Goal: Task Accomplishment & Management: Complete application form

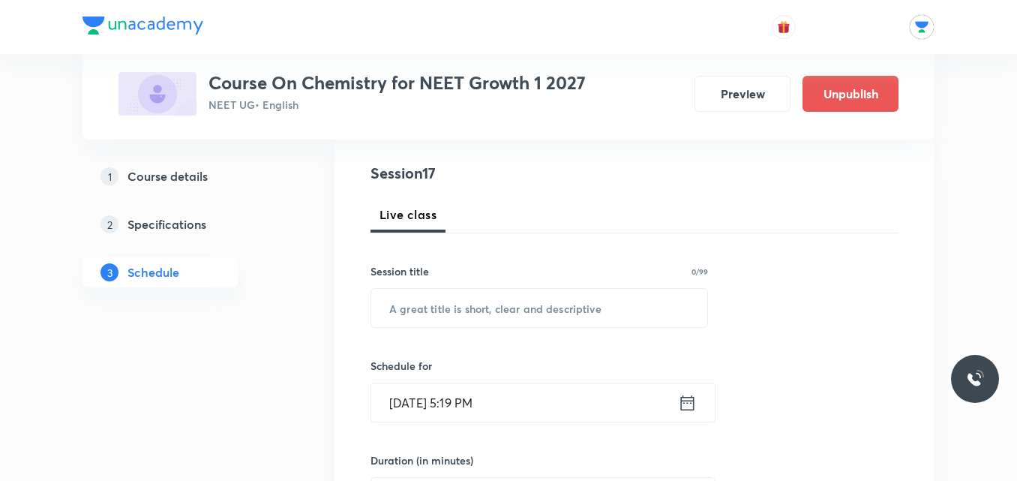
scroll to position [203, 0]
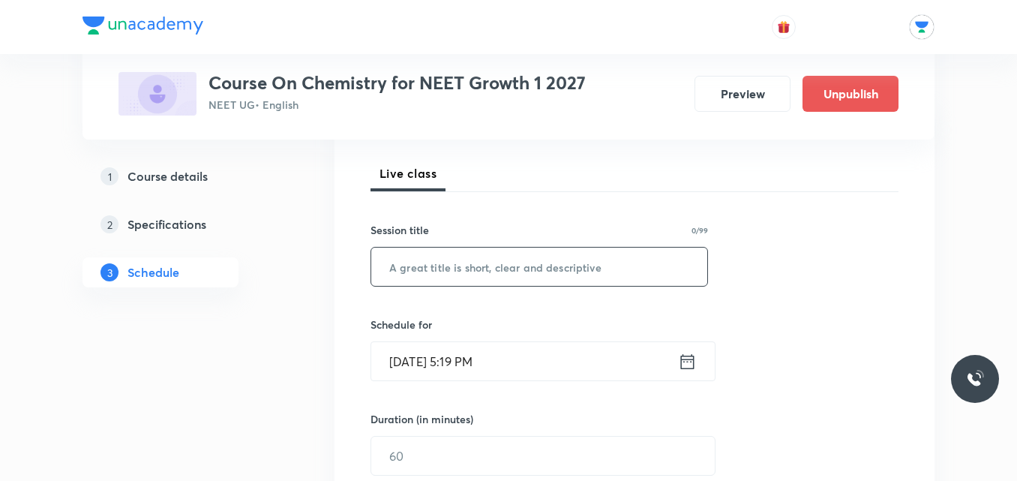
click at [511, 270] on input "text" at bounding box center [539, 266] width 336 height 38
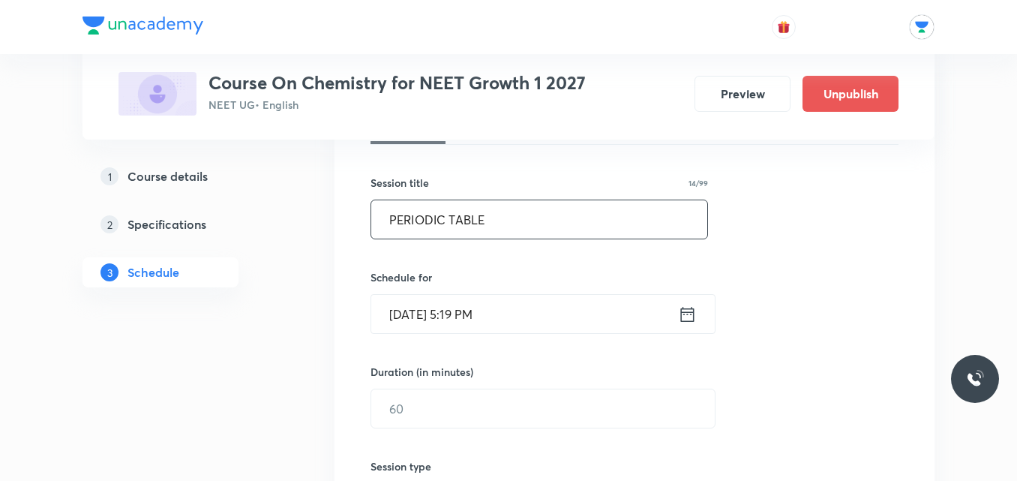
scroll to position [262, 0]
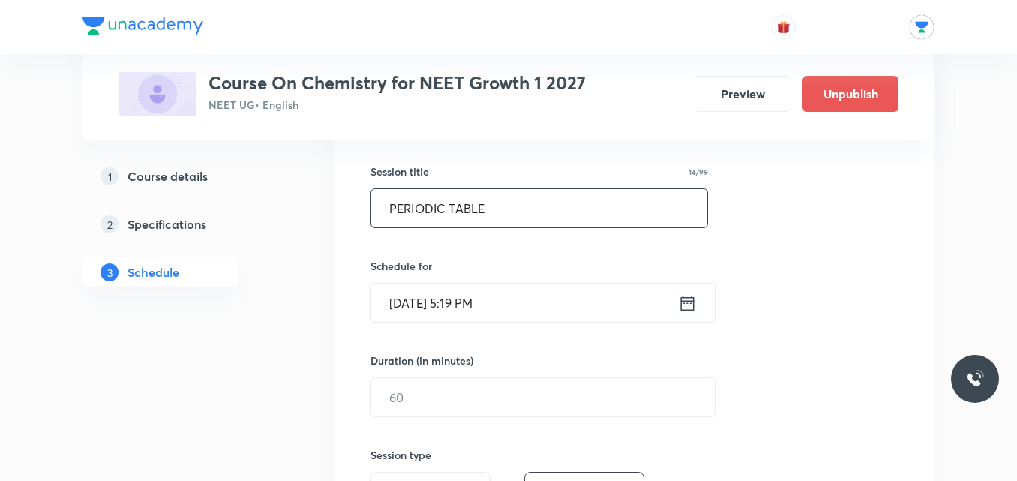
type input "PERIODIC TABLE"
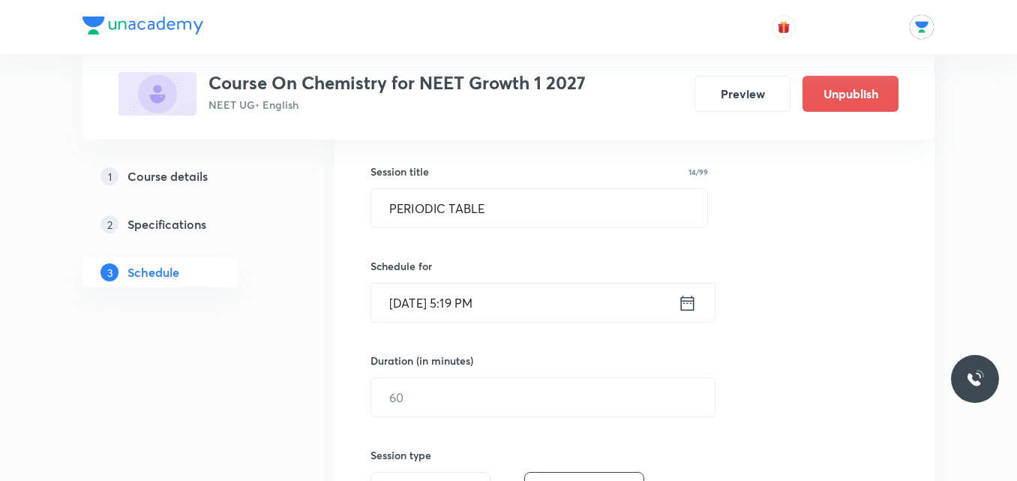
click at [686, 304] on icon at bounding box center [687, 302] width 19 height 21
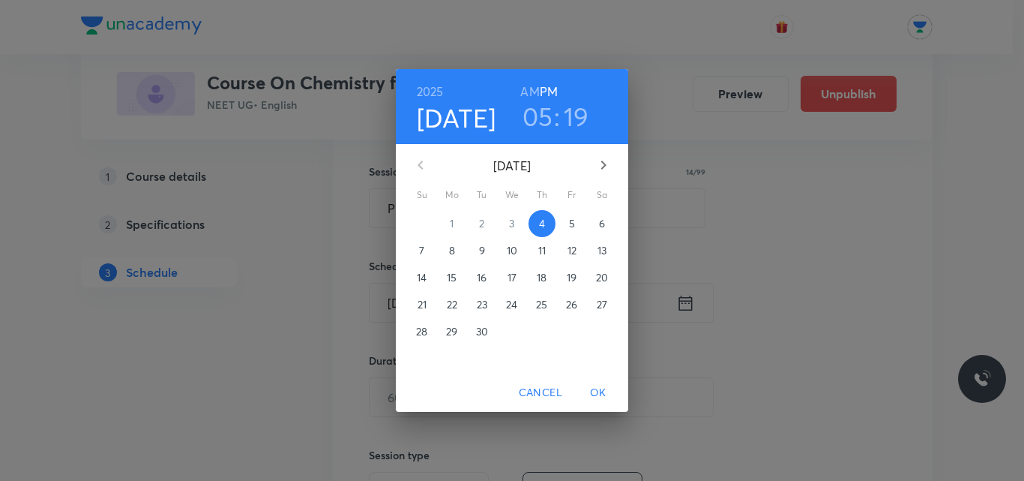
click at [568, 222] on span "5" at bounding box center [572, 223] width 27 height 15
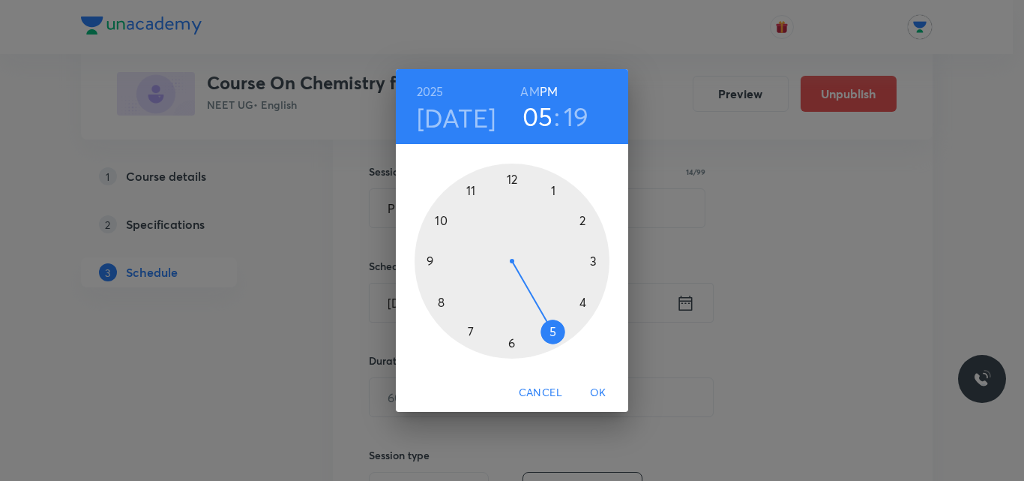
click at [440, 301] on div at bounding box center [512, 260] width 195 height 195
click at [512, 179] on div at bounding box center [512, 260] width 195 height 195
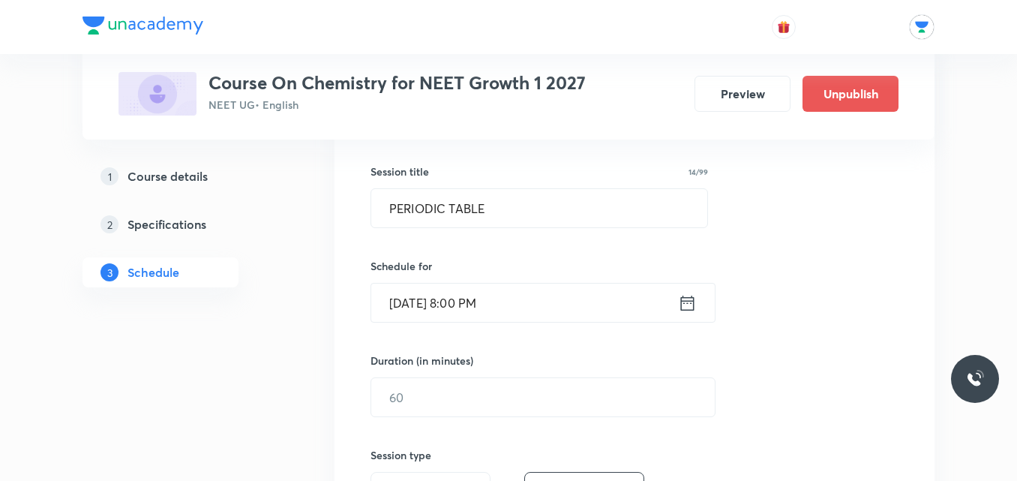
click at [687, 304] on icon at bounding box center [687, 302] width 19 height 21
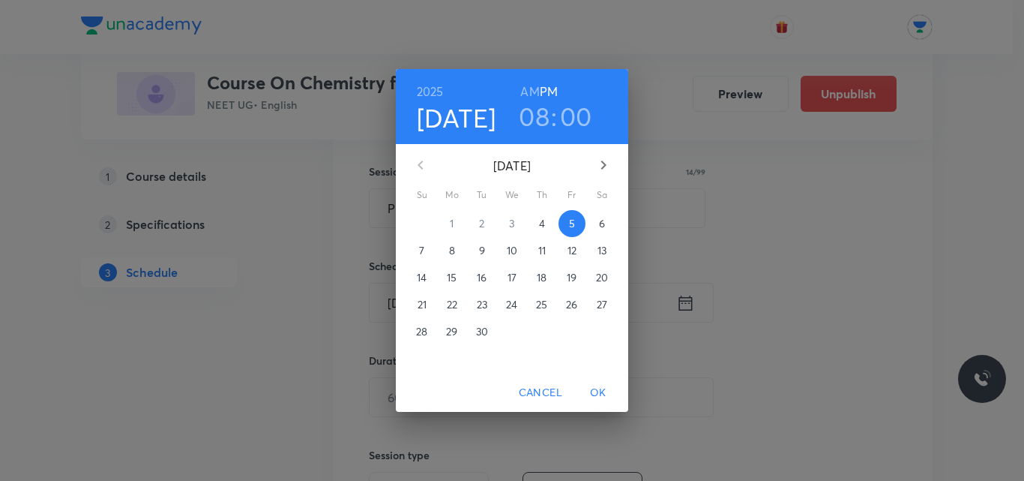
click at [526, 90] on h6 "AM" at bounding box center [529, 91] width 19 height 21
click at [599, 397] on span "OK" at bounding box center [598, 392] width 36 height 19
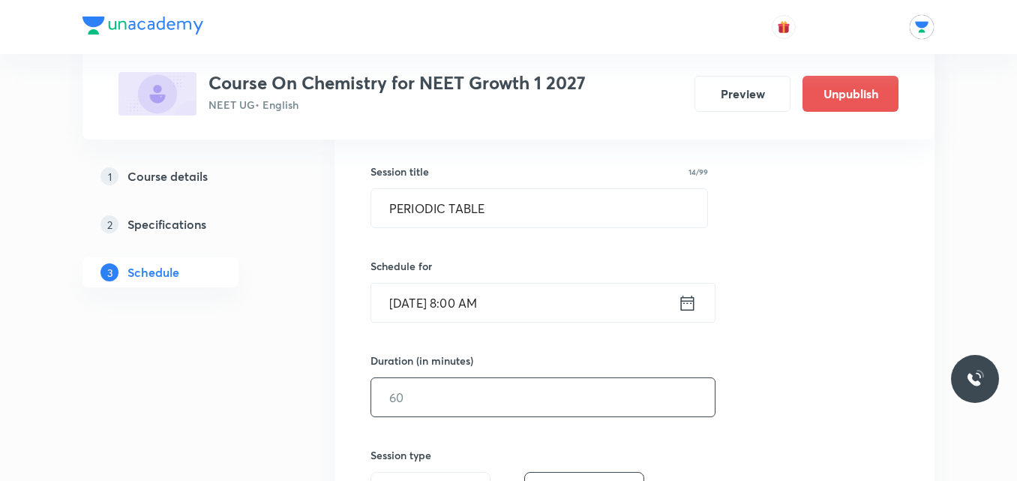
click at [541, 400] on input "text" at bounding box center [542, 397] width 343 height 38
type input "85"
click at [682, 302] on icon at bounding box center [687, 302] width 19 height 21
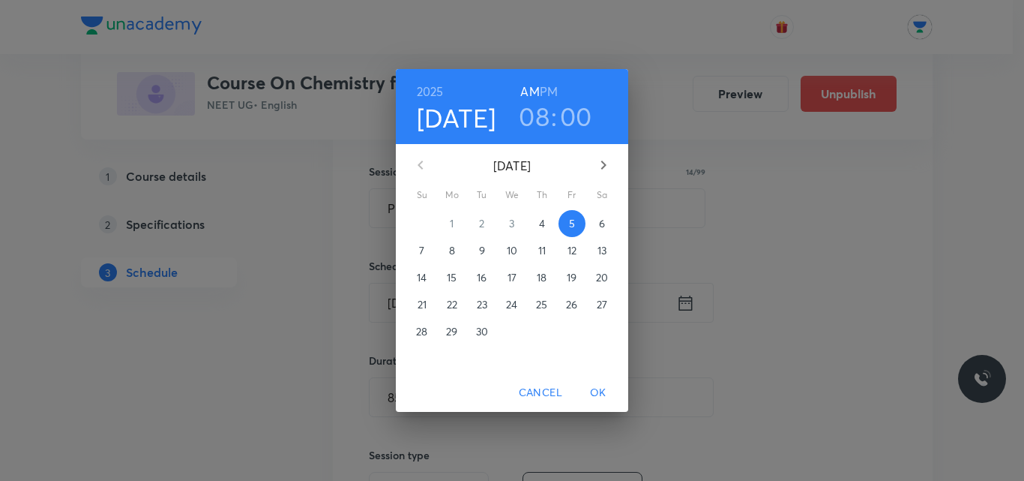
click at [580, 112] on h3 "00" at bounding box center [576, 115] width 32 height 31
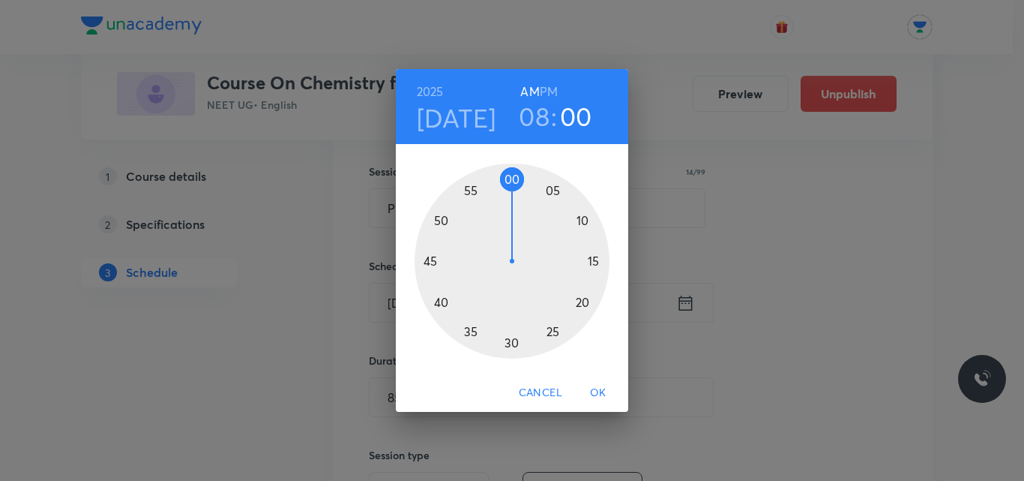
click at [550, 190] on div at bounding box center [512, 260] width 195 height 195
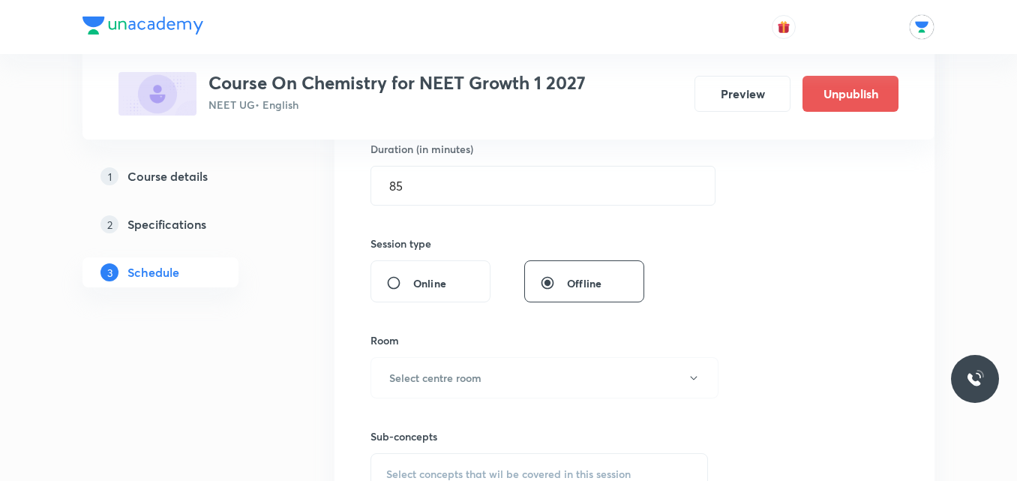
scroll to position [521, 0]
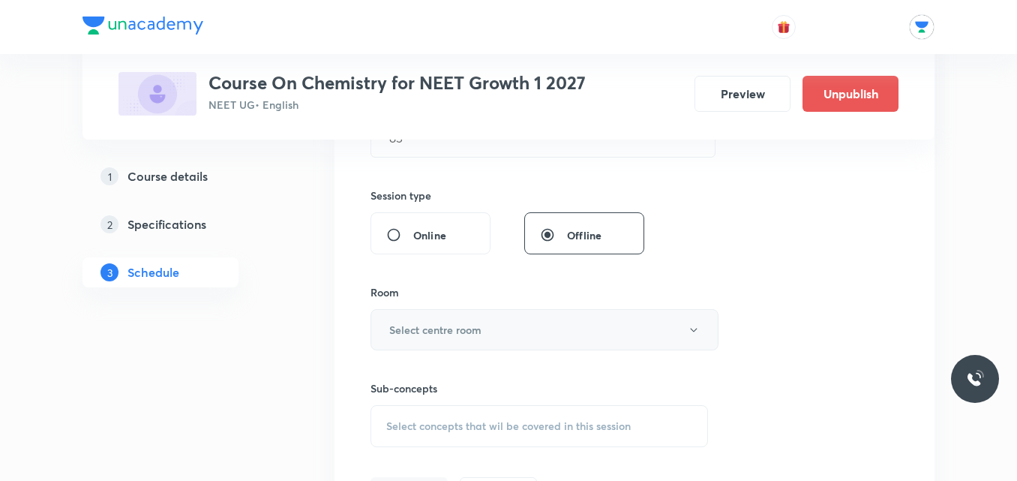
click at [454, 335] on h6 "Select centre room" at bounding box center [435, 330] width 92 height 16
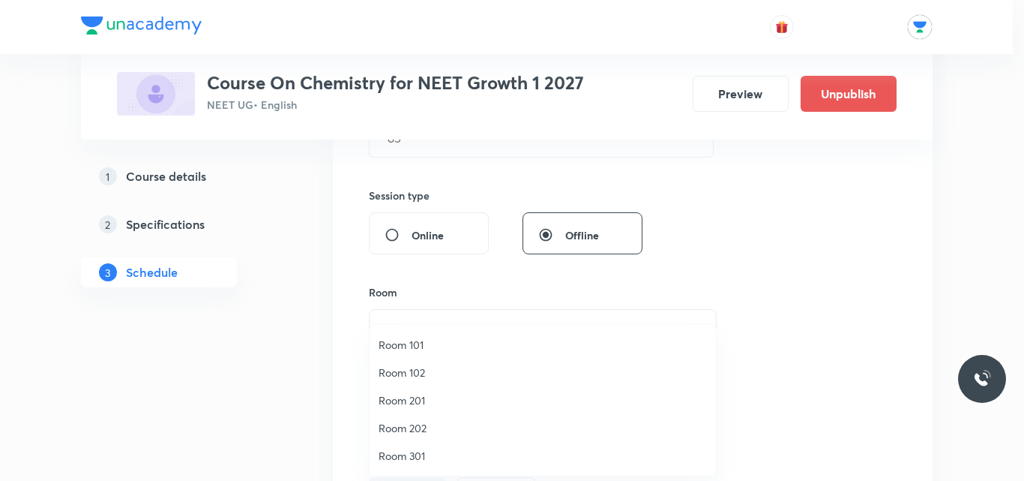
click at [421, 424] on span "Room 202" at bounding box center [543, 428] width 328 height 16
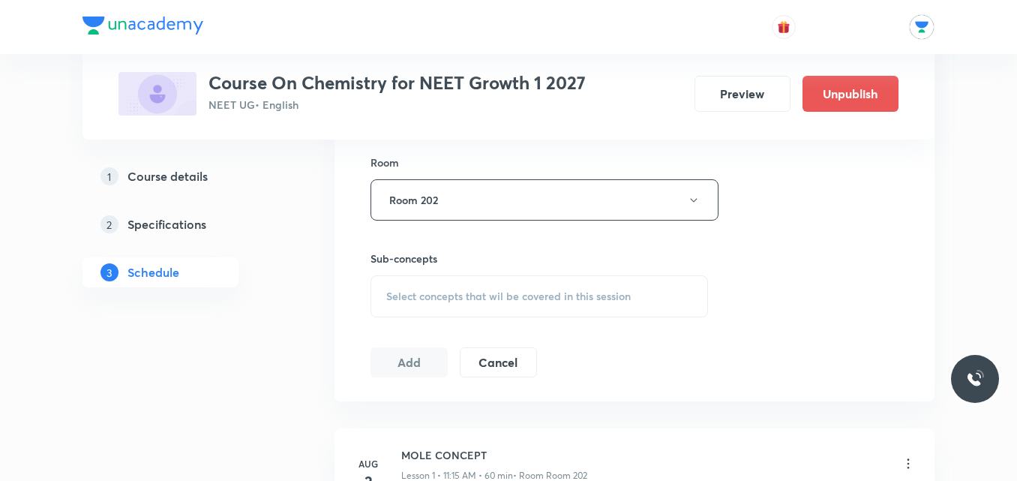
scroll to position [697, 0]
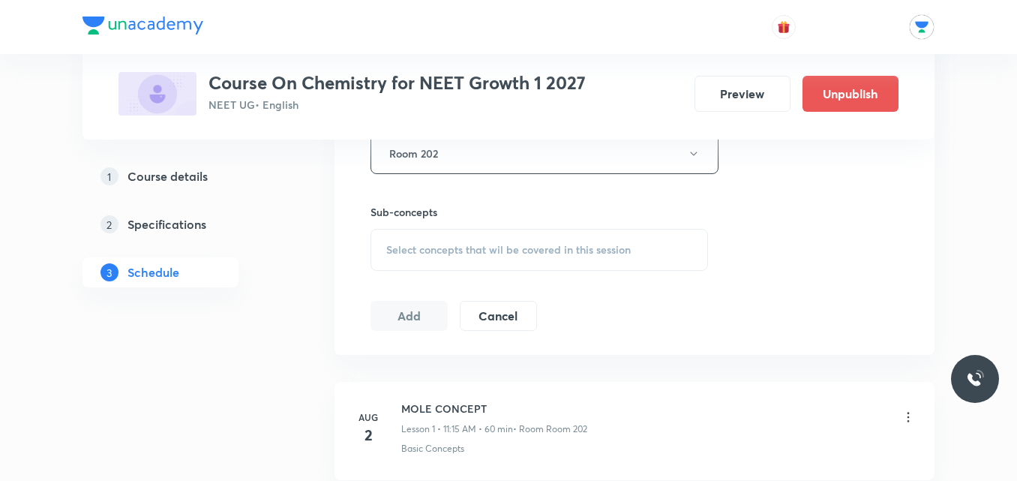
click at [602, 262] on div "Select concepts that wil be covered in this session" at bounding box center [538, 250] width 337 height 42
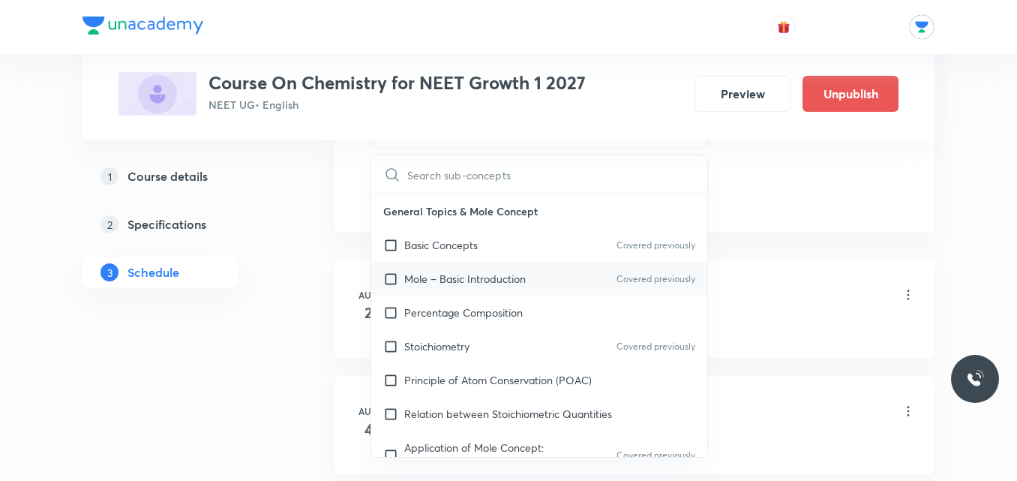
scroll to position [820, 0]
click at [484, 302] on div "Percentage Composition" at bounding box center [539, 312] width 336 height 34
checkbox input "true"
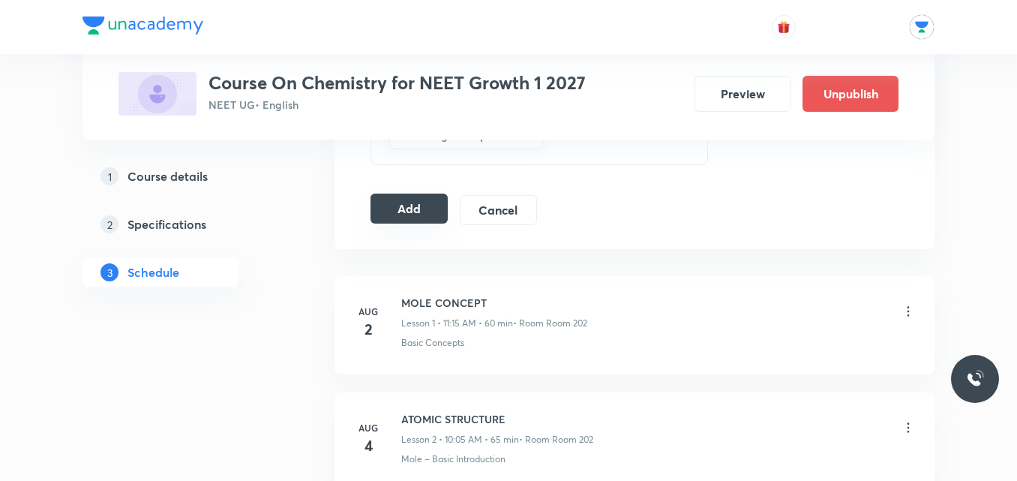
click at [438, 207] on button "Add" at bounding box center [408, 208] width 77 height 30
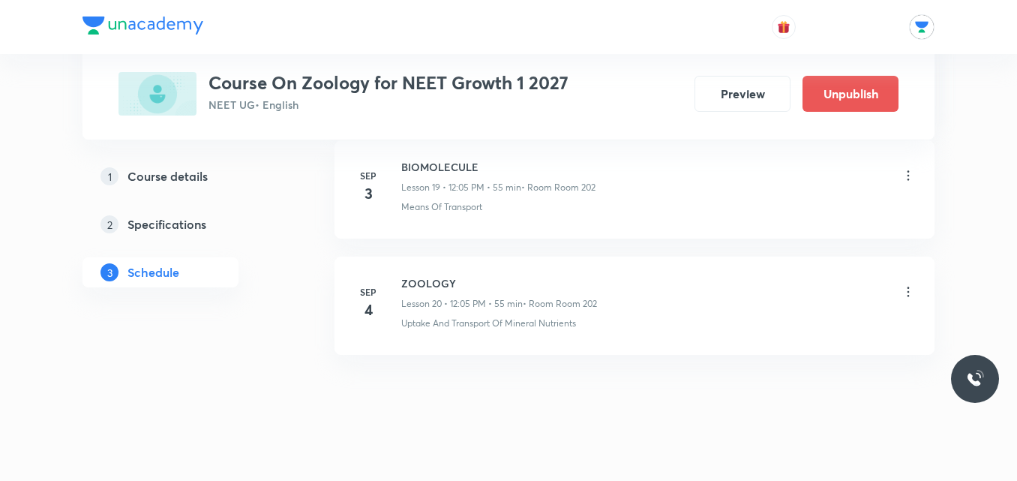
scroll to position [3046, 0]
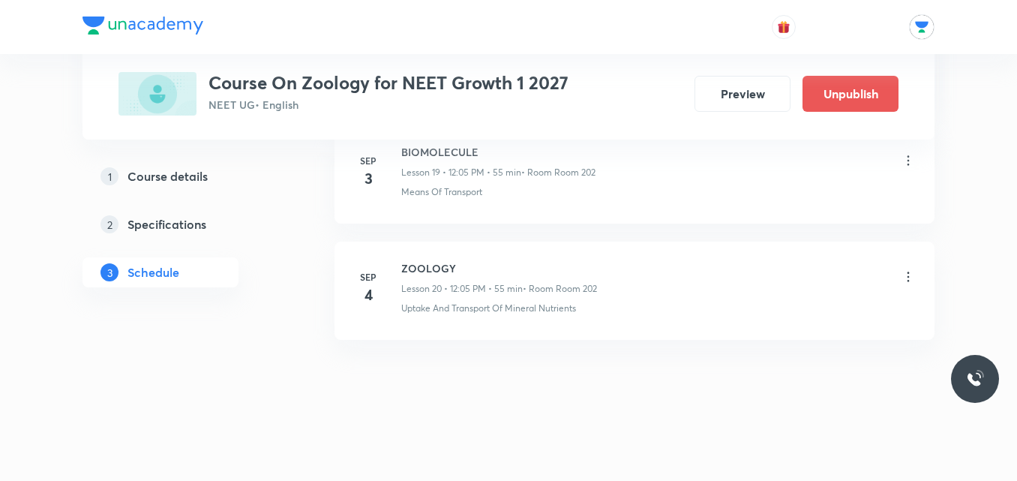
click at [402, 268] on h6 "ZOOLOGY" at bounding box center [499, 268] width 196 height 16
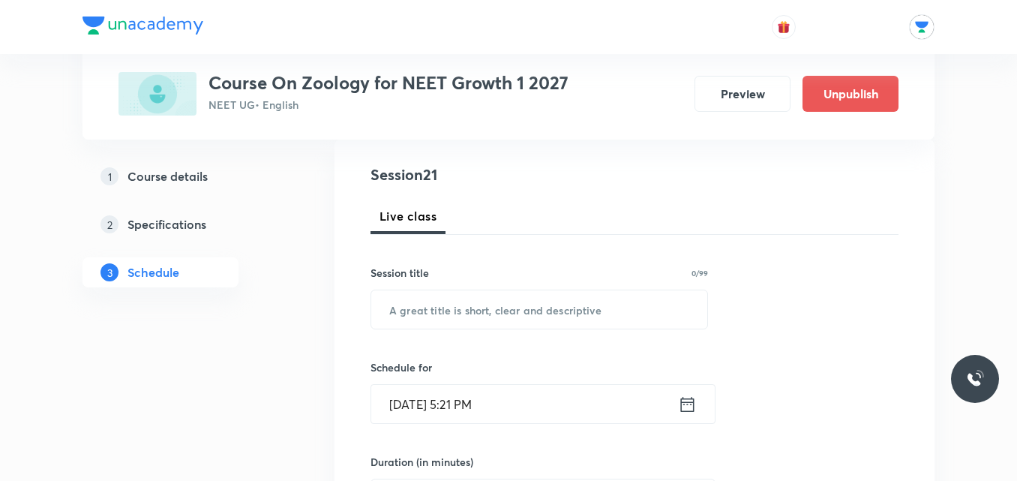
scroll to position [174, 0]
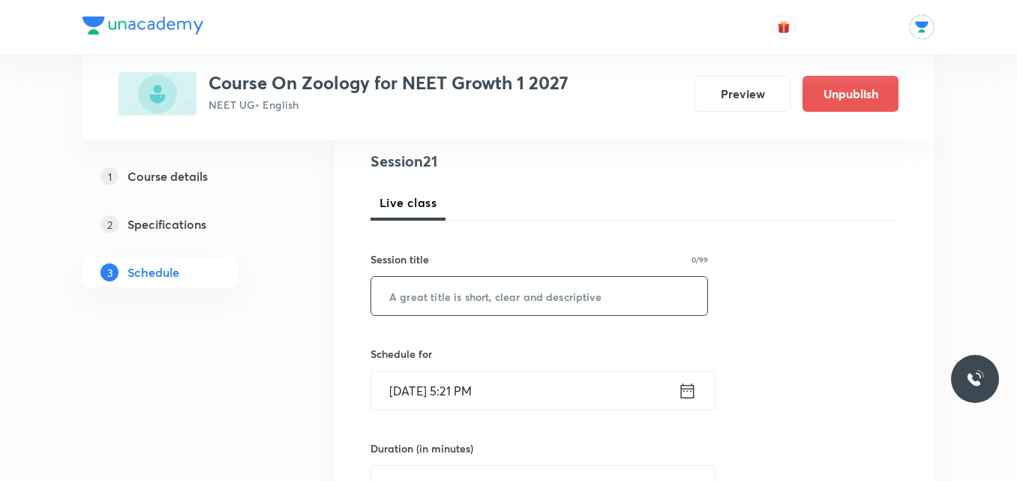
click at [451, 299] on input "text" at bounding box center [539, 296] width 336 height 38
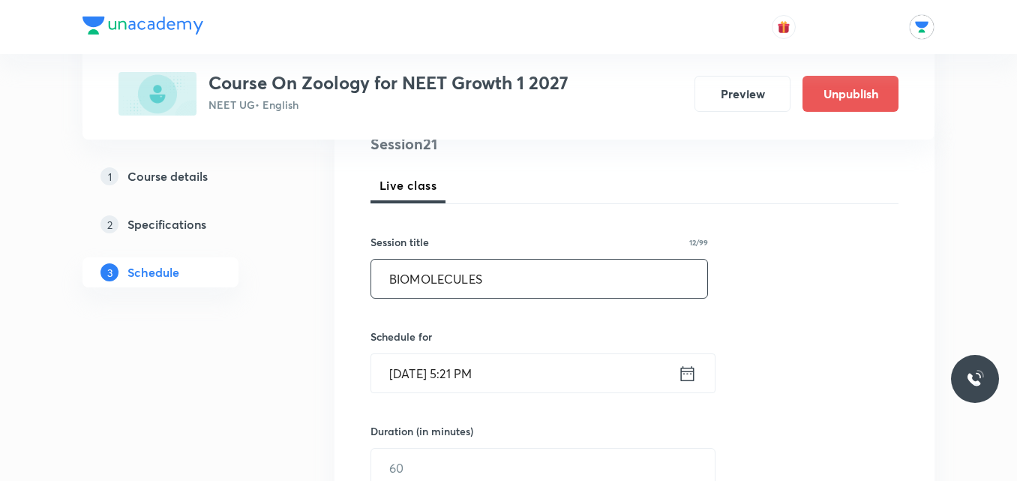
scroll to position [231, 0]
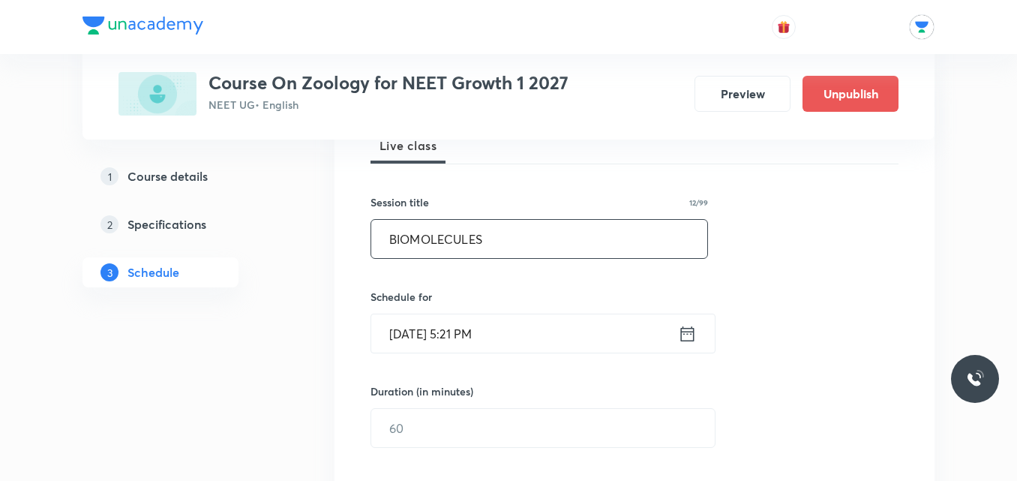
type input "BIOMOLECULES"
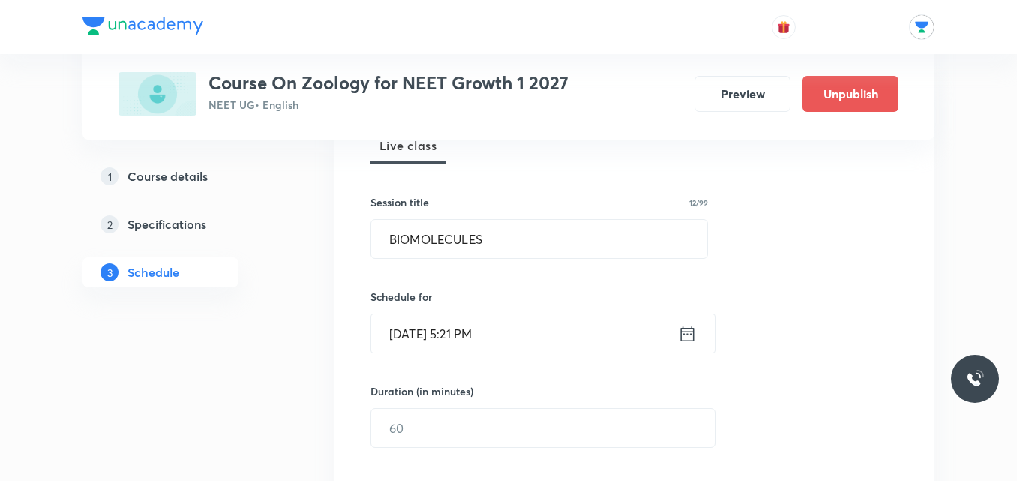
click at [691, 331] on icon at bounding box center [687, 332] width 13 height 15
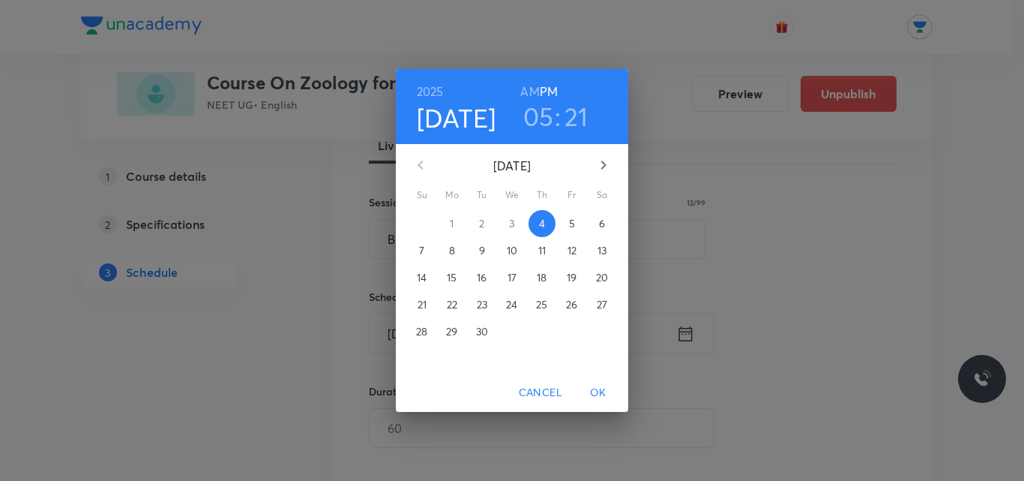
click at [571, 219] on p "5" at bounding box center [572, 223] width 6 height 15
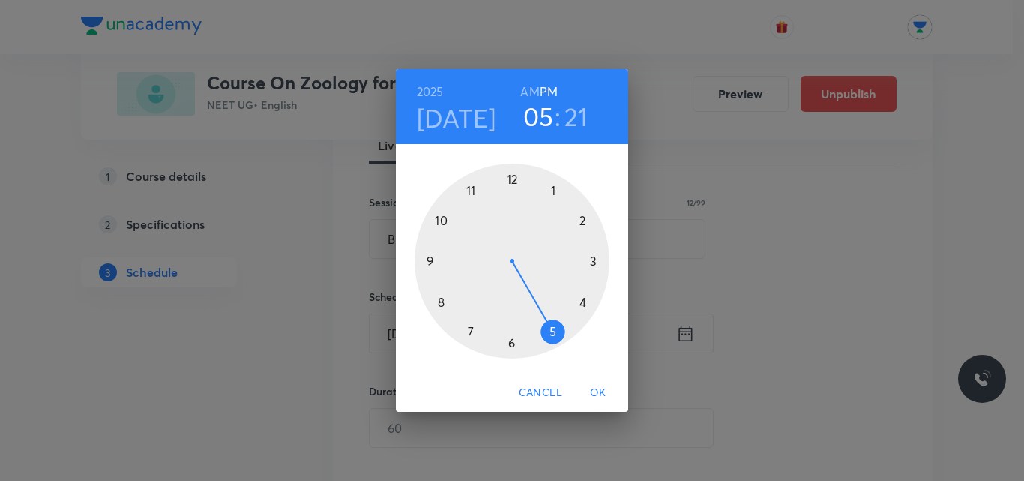
click at [432, 260] on div at bounding box center [512, 260] width 195 height 195
click at [472, 329] on div at bounding box center [512, 260] width 195 height 195
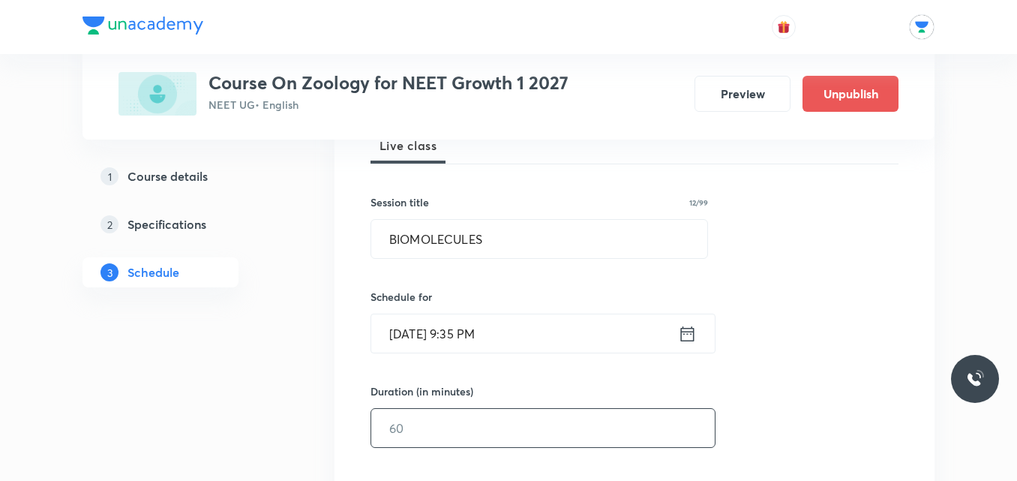
click at [496, 415] on input "text" at bounding box center [542, 428] width 343 height 38
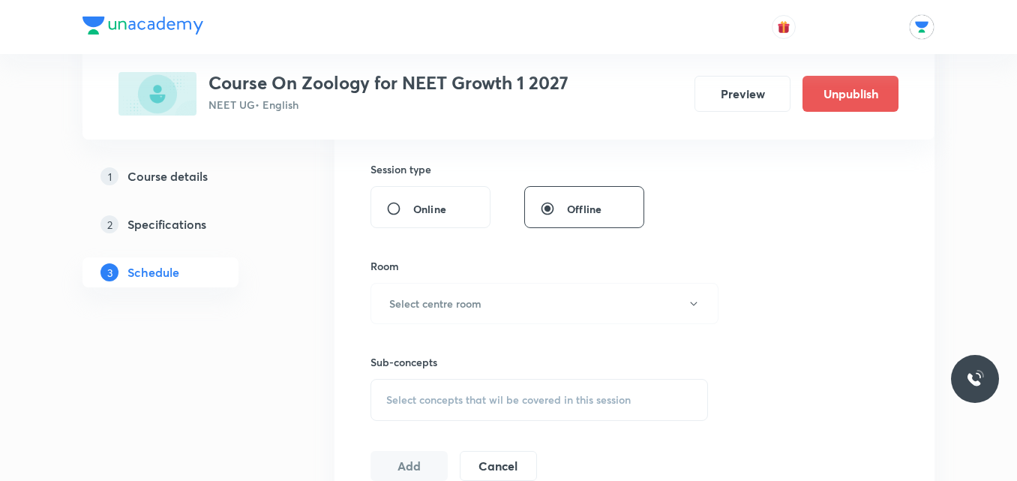
scroll to position [624, 0]
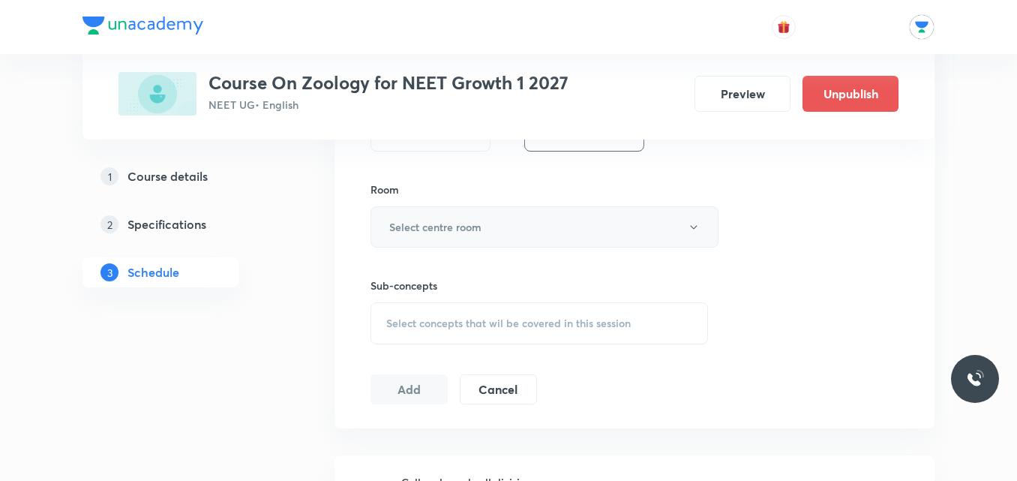
type input "85"
click at [714, 210] on button "Select centre room" at bounding box center [544, 226] width 348 height 41
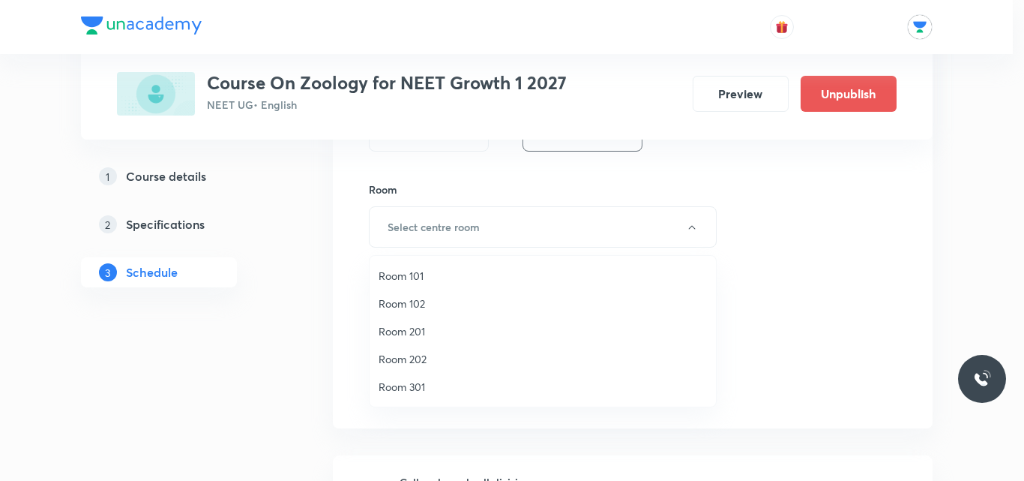
click at [392, 362] on span "Room 202" at bounding box center [543, 359] width 328 height 16
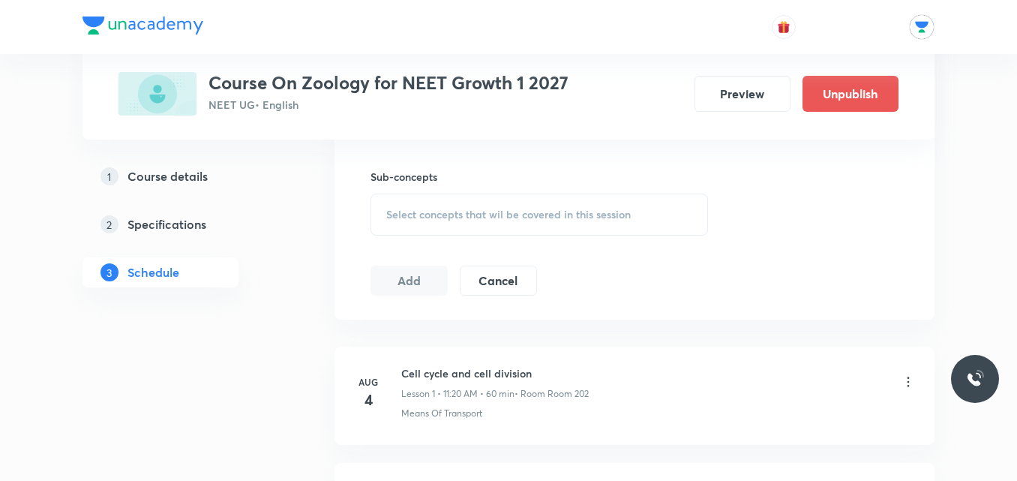
scroll to position [763, 0]
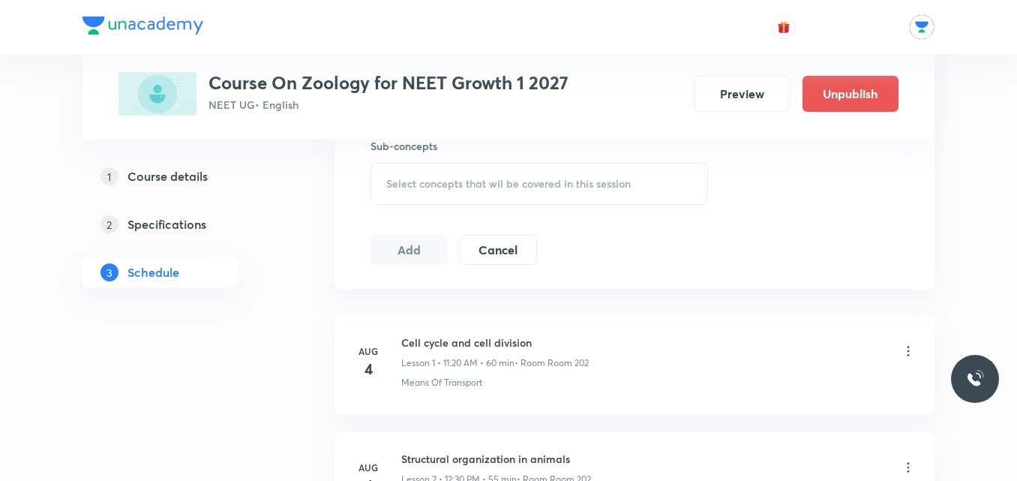
click at [624, 196] on div "Select concepts that wil be covered in this session" at bounding box center [538, 184] width 337 height 42
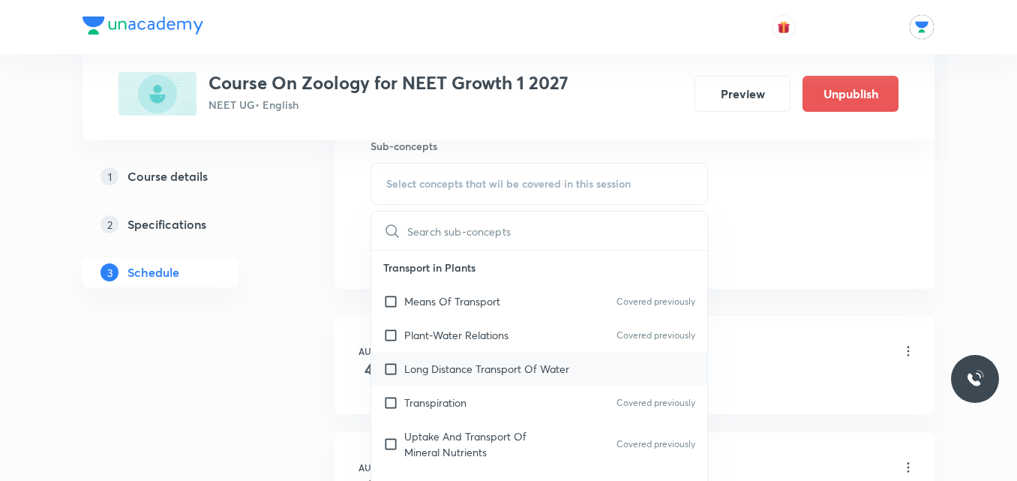
click at [415, 379] on div "Long Distance Transport Of Water" at bounding box center [539, 369] width 336 height 34
checkbox input "true"
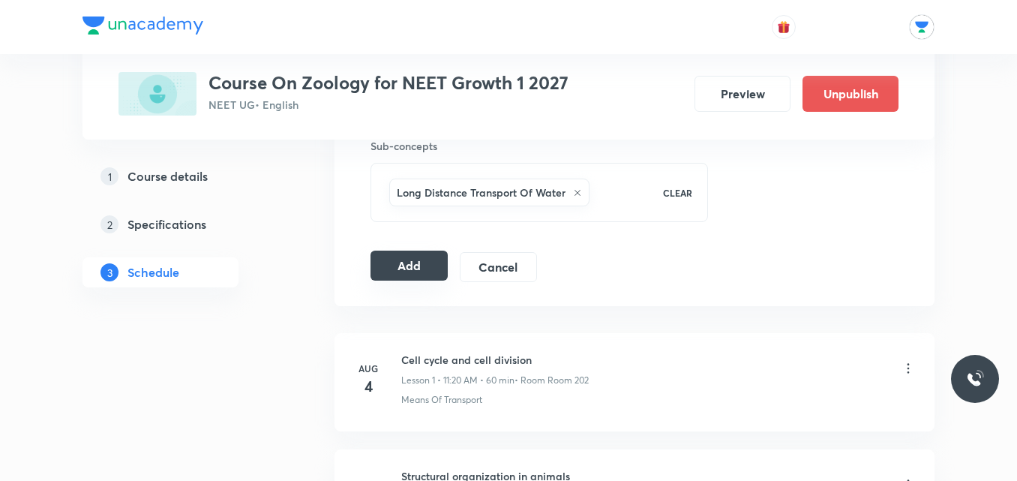
click at [436, 268] on button "Add" at bounding box center [408, 265] width 77 height 30
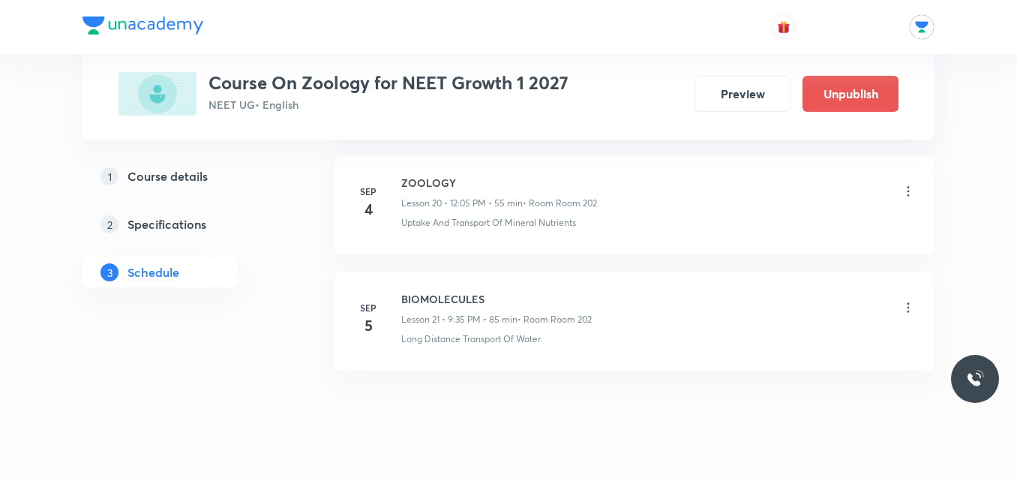
scroll to position [2441, 0]
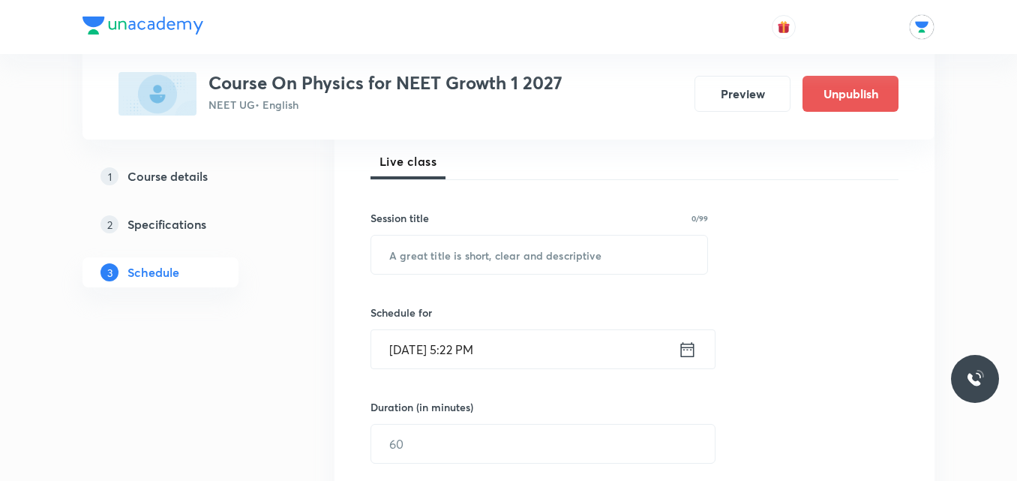
scroll to position [216, 0]
click at [498, 253] on input "text" at bounding box center [539, 254] width 336 height 38
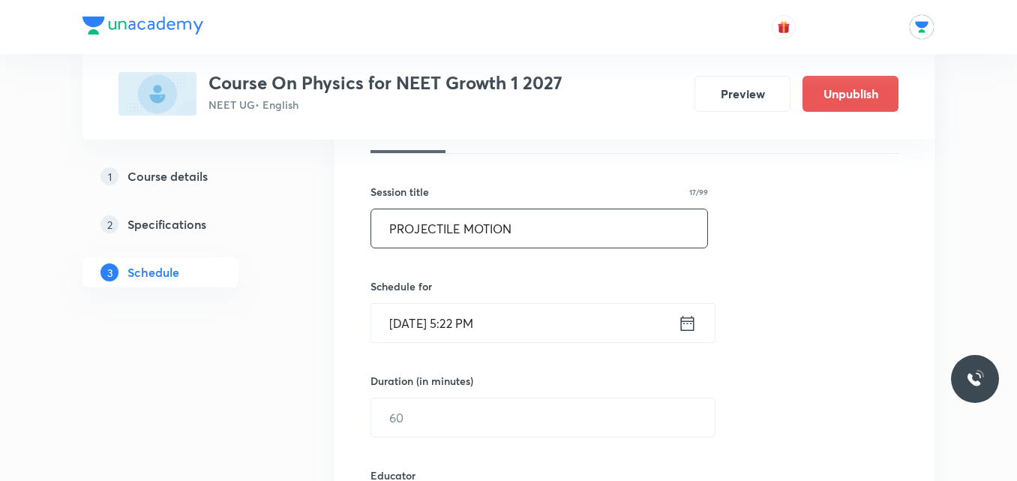
scroll to position [244, 0]
type input "PROJECTILE MOTION"
click at [688, 319] on icon at bounding box center [687, 320] width 19 height 21
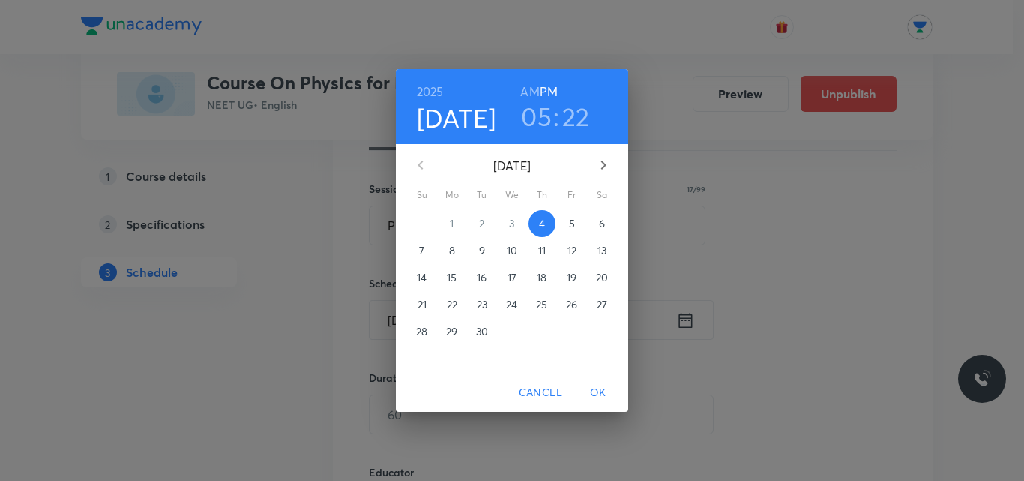
click at [542, 110] on h3 "05" at bounding box center [536, 115] width 31 height 31
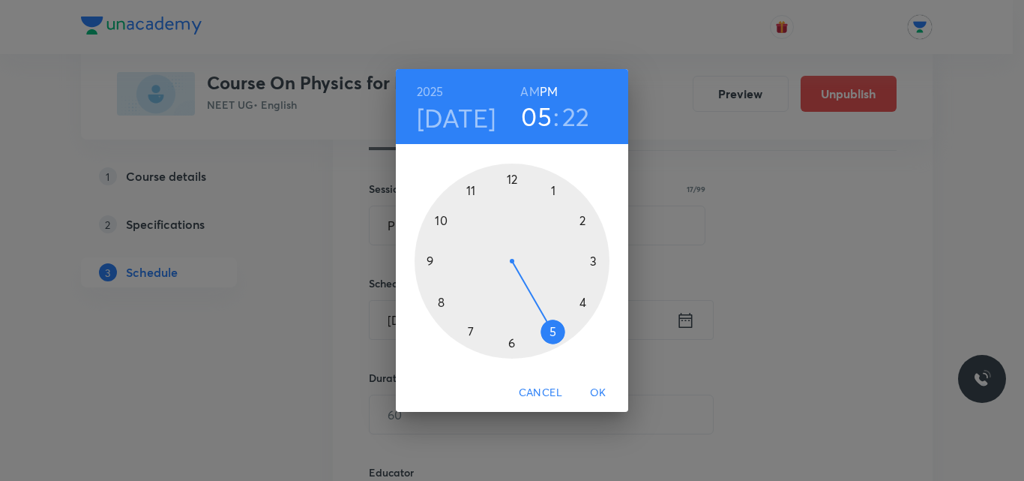
click at [511, 178] on div at bounding box center [512, 260] width 195 height 195
click at [511, 343] on div at bounding box center [512, 260] width 195 height 195
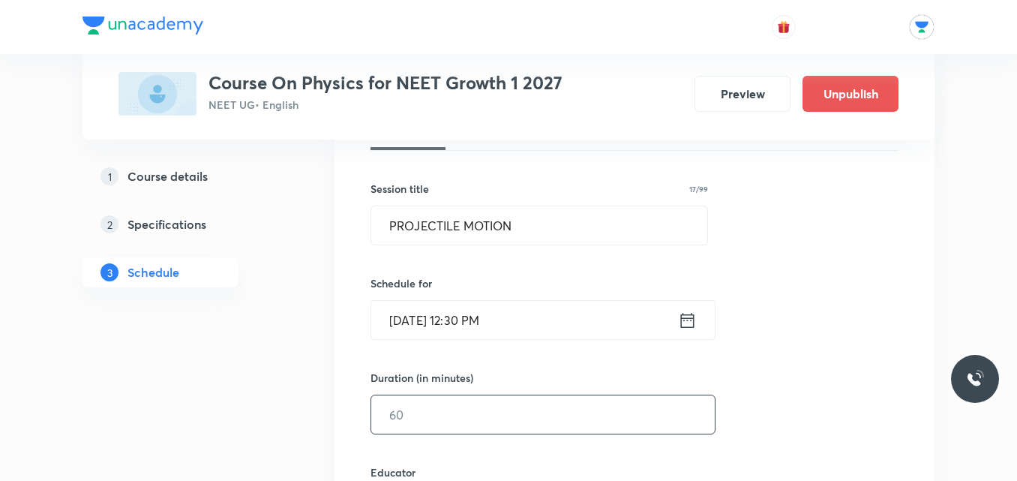
click at [450, 409] on input "text" at bounding box center [542, 414] width 343 height 38
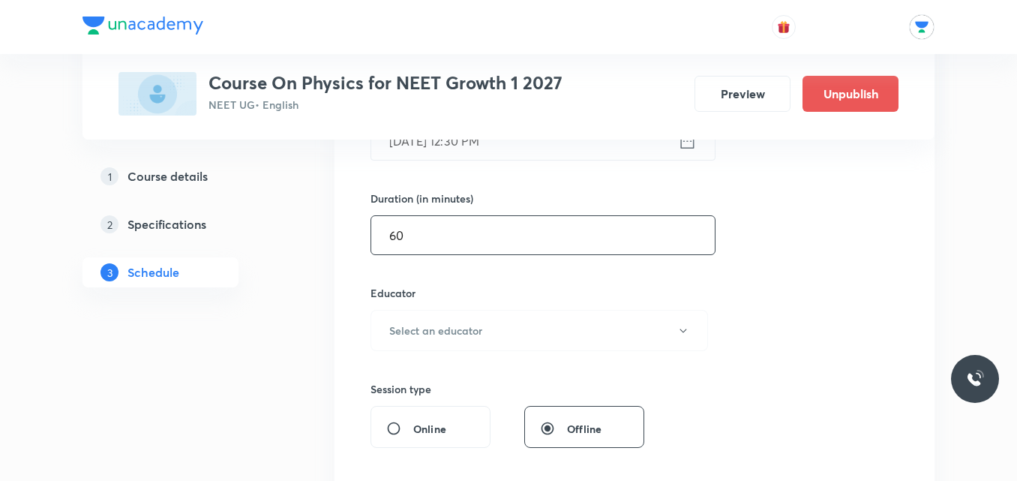
scroll to position [406, 0]
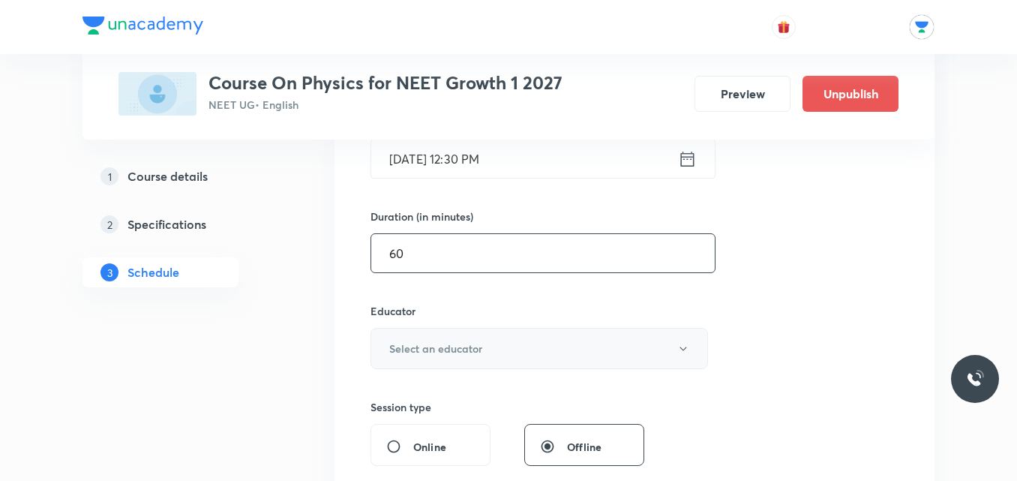
type input "60"
click at [475, 345] on h6 "Select an educator" at bounding box center [435, 348] width 93 height 16
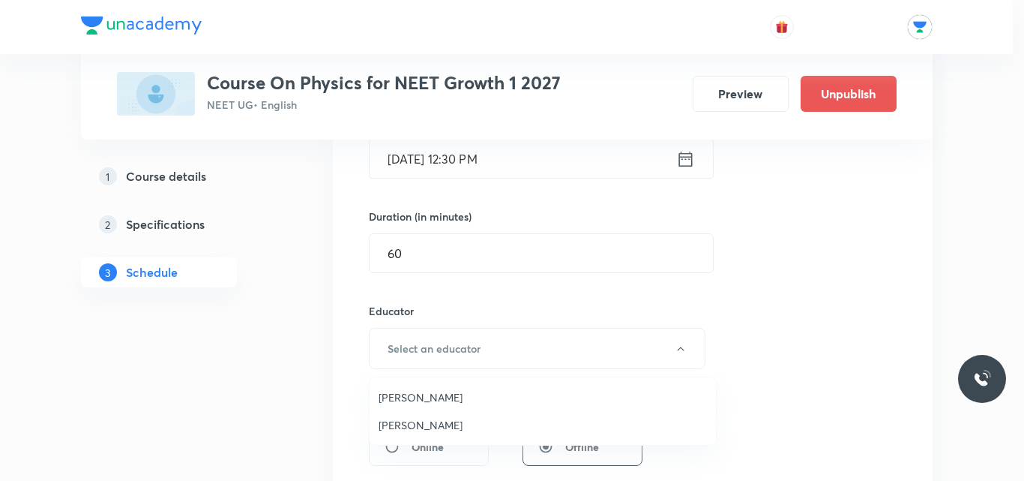
click at [417, 437] on li "Rajan Naman" at bounding box center [543, 425] width 346 height 28
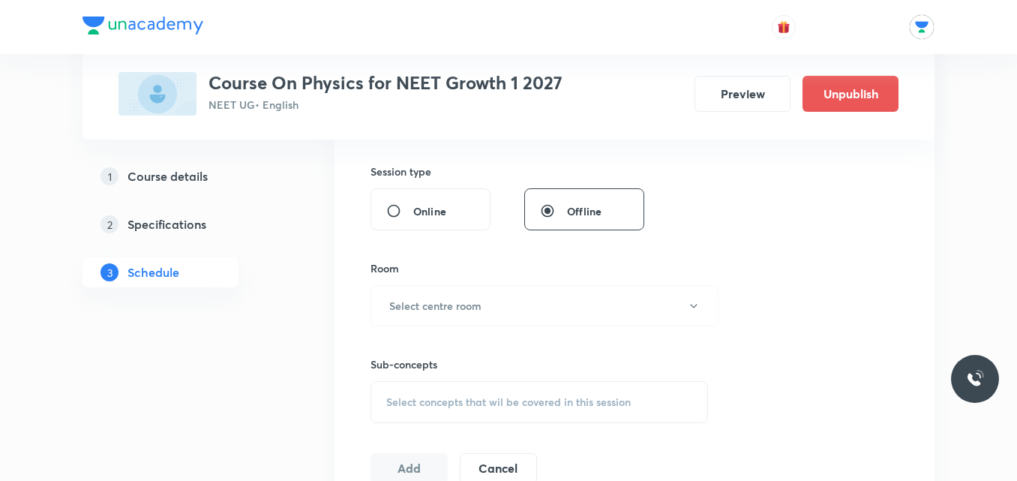
scroll to position [643, 0]
click at [660, 316] on button "Select centre room" at bounding box center [544, 303] width 348 height 41
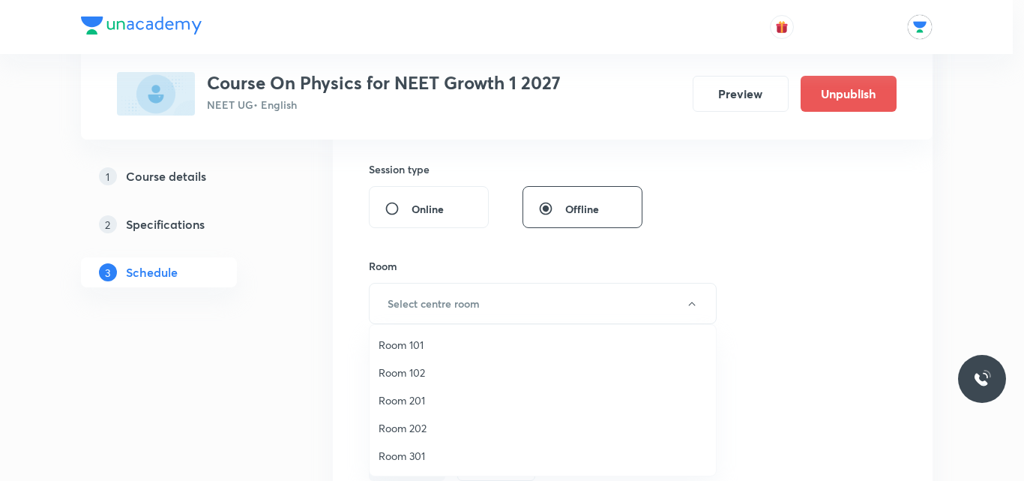
click at [391, 428] on span "Room 202" at bounding box center [543, 428] width 328 height 16
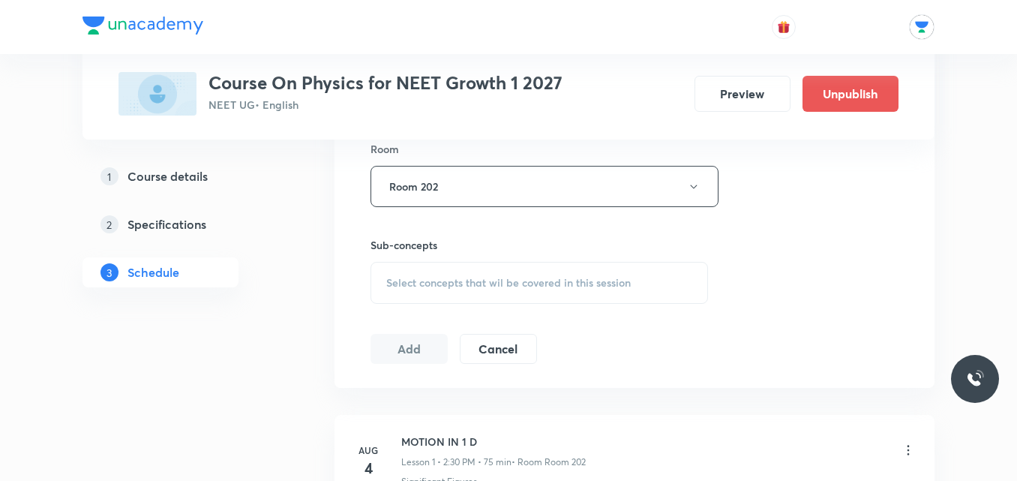
scroll to position [793, 0]
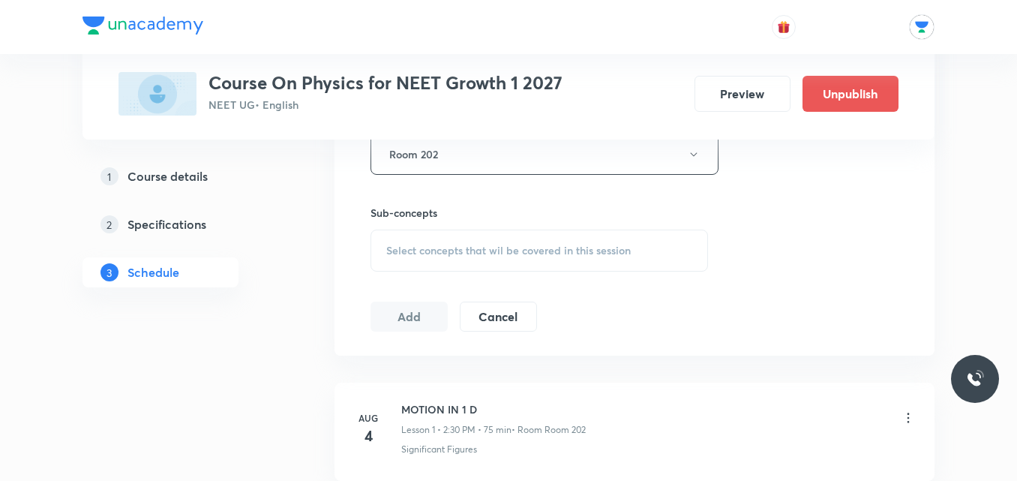
click at [609, 251] on span "Select concepts that wil be covered in this session" at bounding box center [508, 250] width 244 height 12
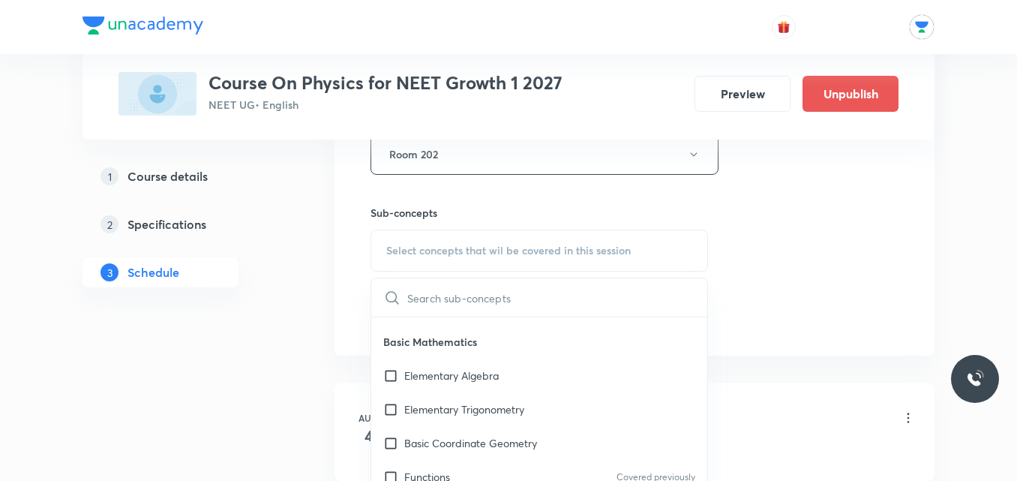
scroll to position [576, 0]
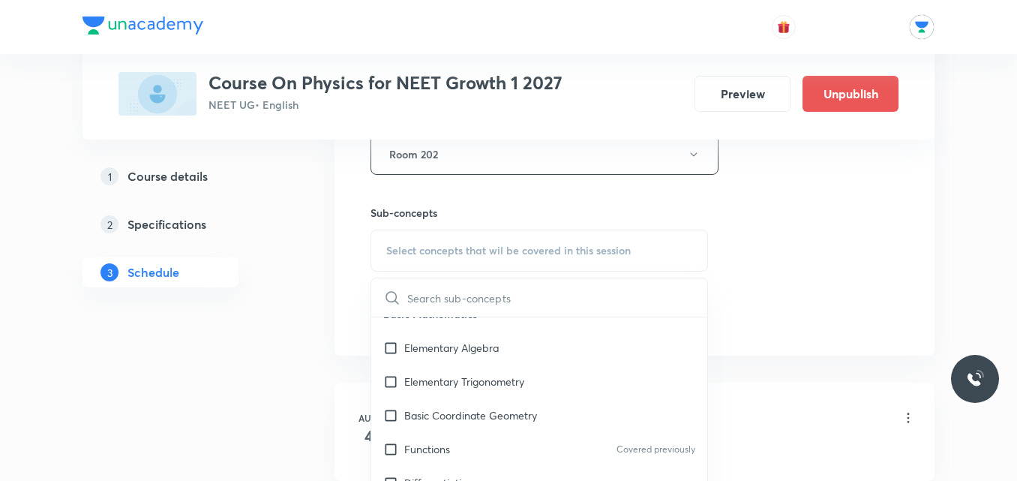
click at [496, 357] on div "Elementary Algebra" at bounding box center [539, 348] width 336 height 34
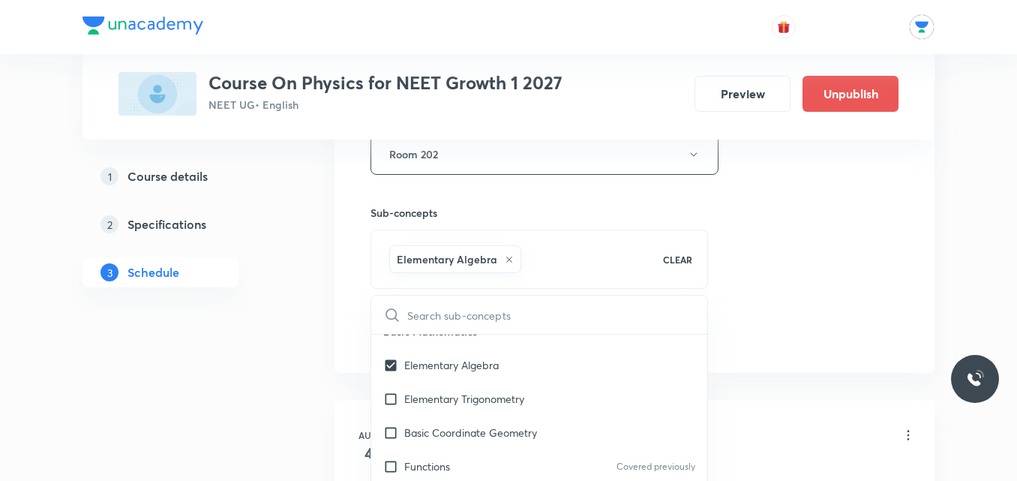
click at [496, 357] on p "Elementary Algebra" at bounding box center [451, 365] width 94 height 16
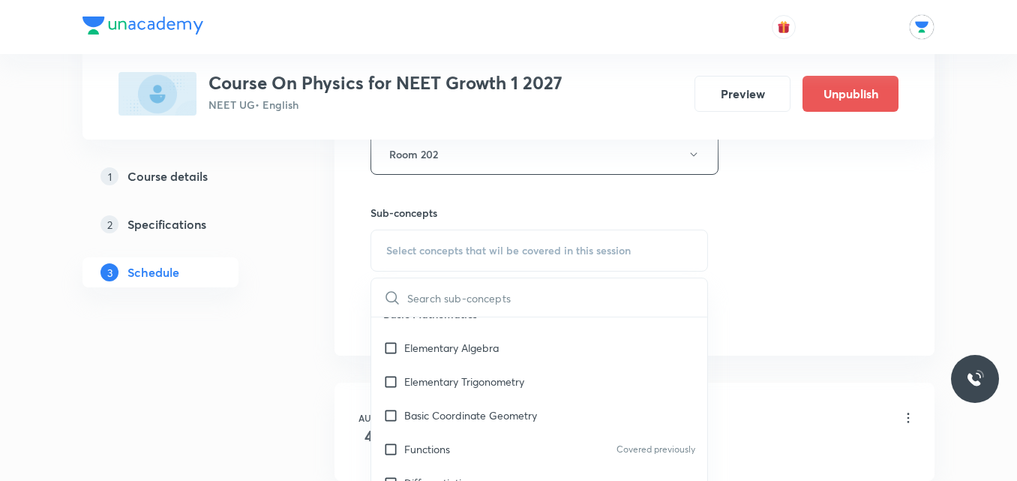
click at [496, 357] on div "Elementary Algebra" at bounding box center [539, 348] width 336 height 34
checkbox input "true"
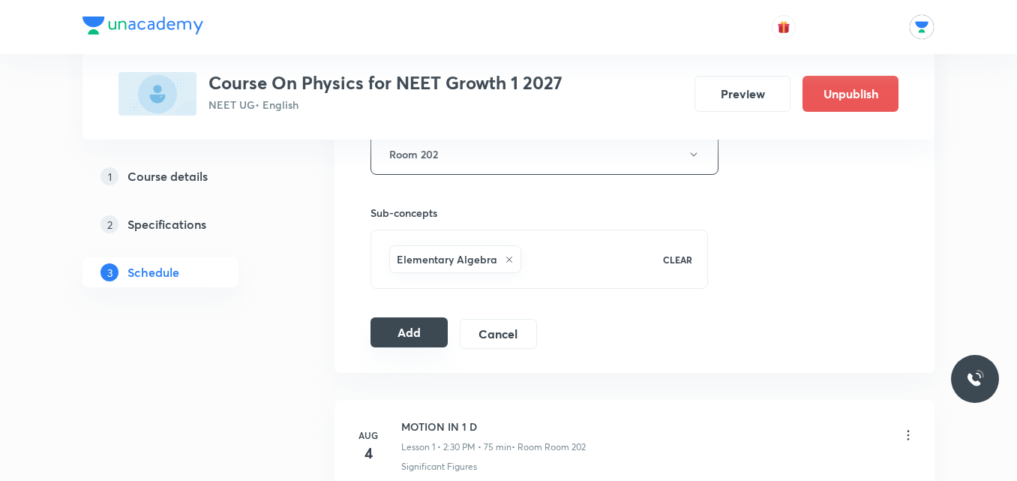
click at [412, 328] on button "Add" at bounding box center [408, 332] width 77 height 30
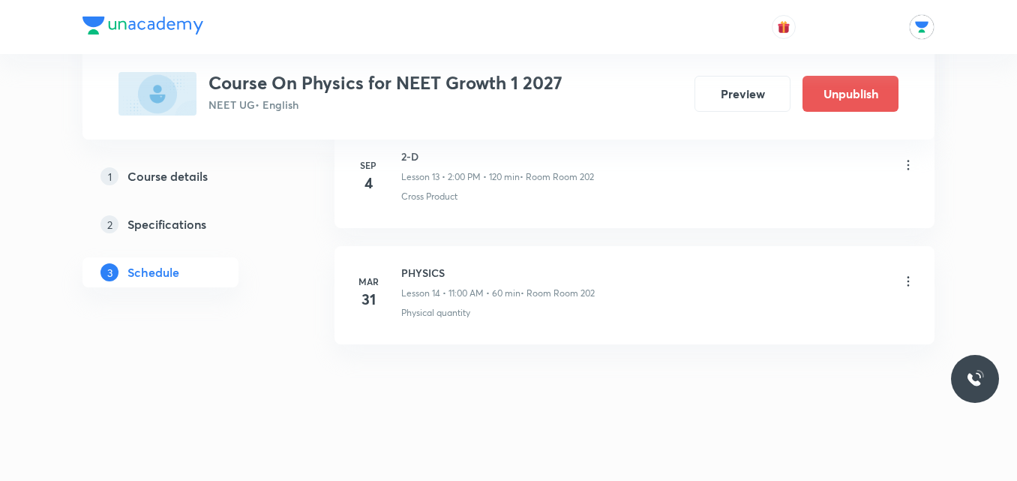
scroll to position [1659, 0]
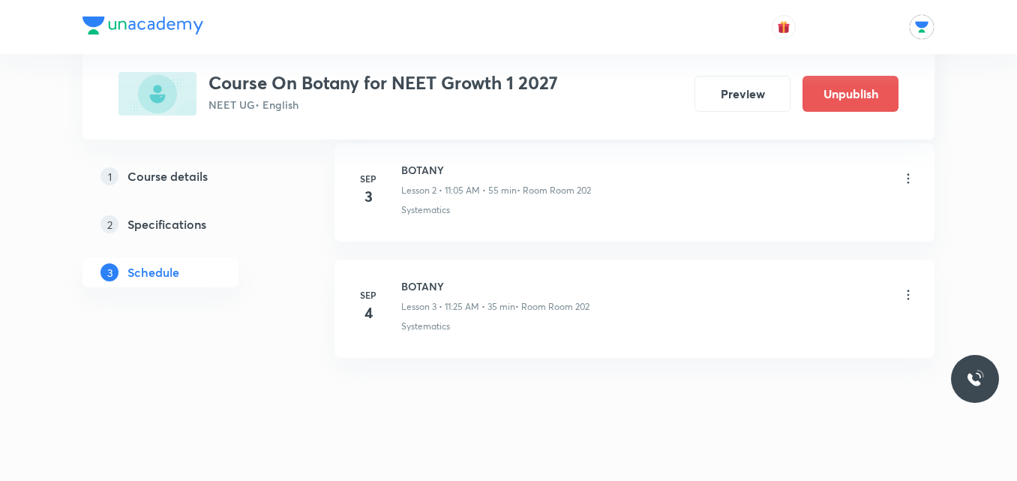
scroll to position [1038, 0]
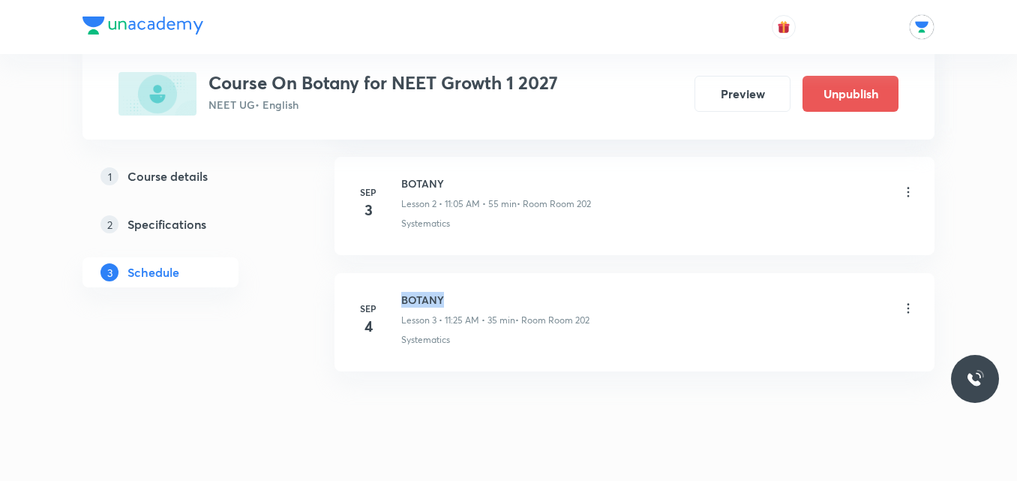
drag, startPoint x: 401, startPoint y: 295, endPoint x: 455, endPoint y: 292, distance: 54.0
click at [455, 292] on h6 "BOTANY" at bounding box center [495, 300] width 188 height 16
copy h6 "BOTANY"
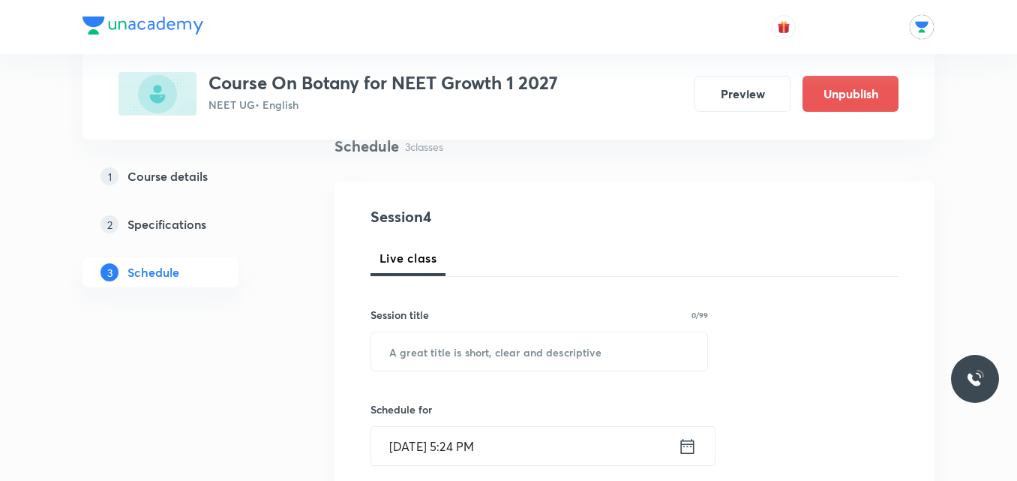
scroll to position [136, 0]
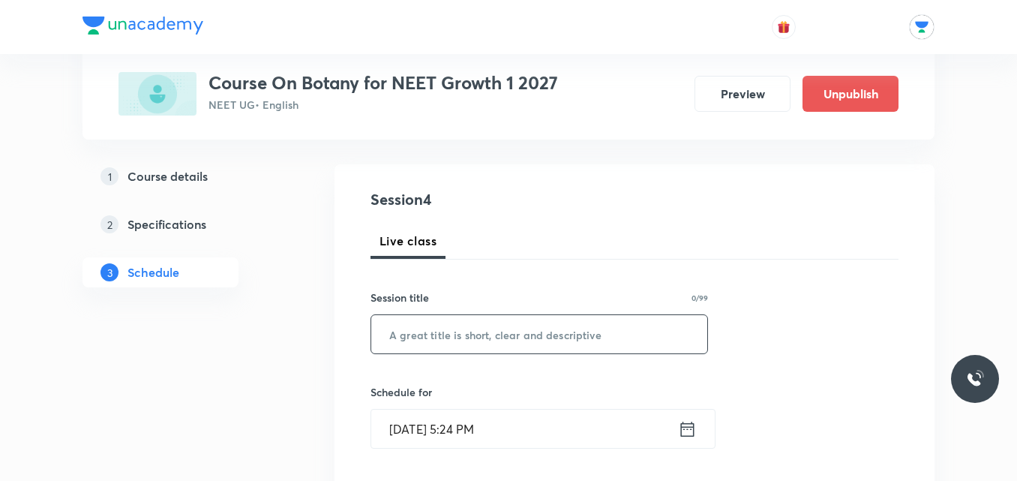
click at [463, 334] on input "text" at bounding box center [539, 334] width 336 height 38
paste input "BOTANY"
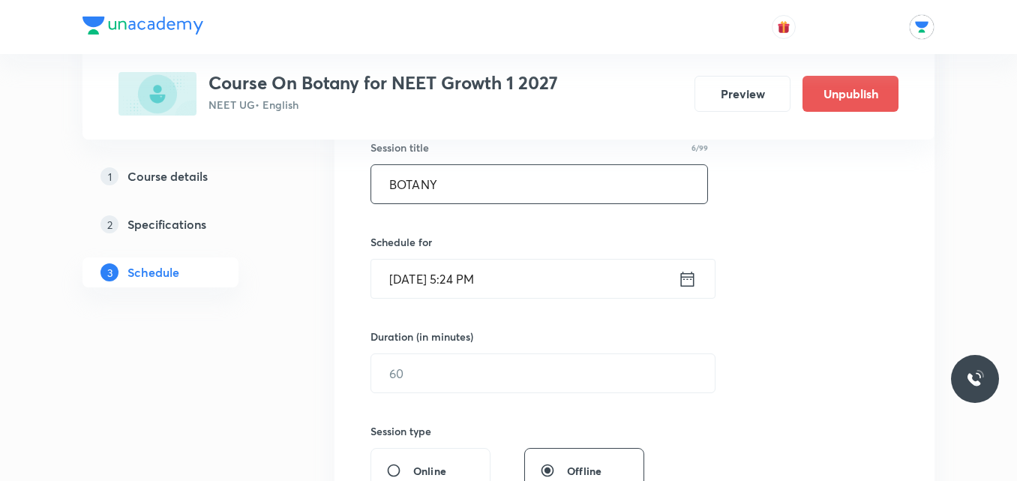
scroll to position [366, 0]
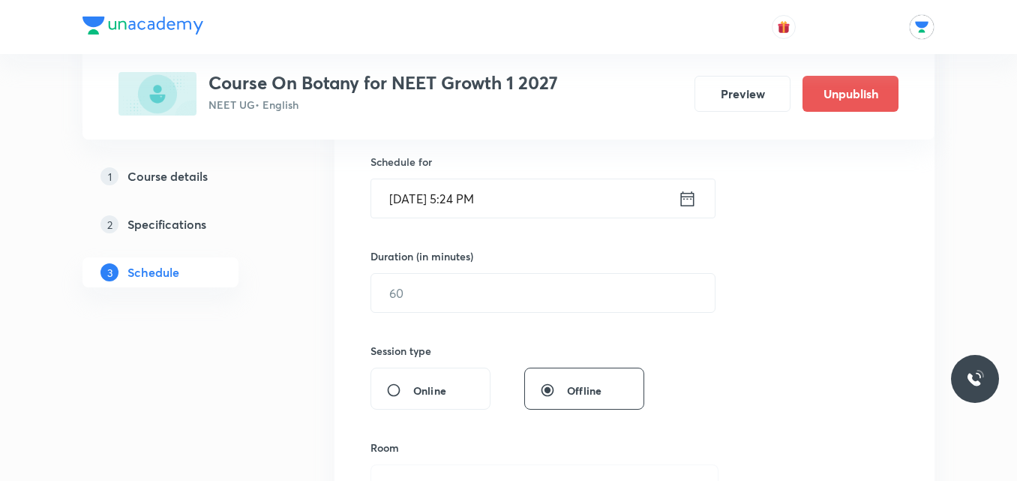
type input "BOTANY"
click at [688, 198] on icon at bounding box center [687, 197] width 13 height 15
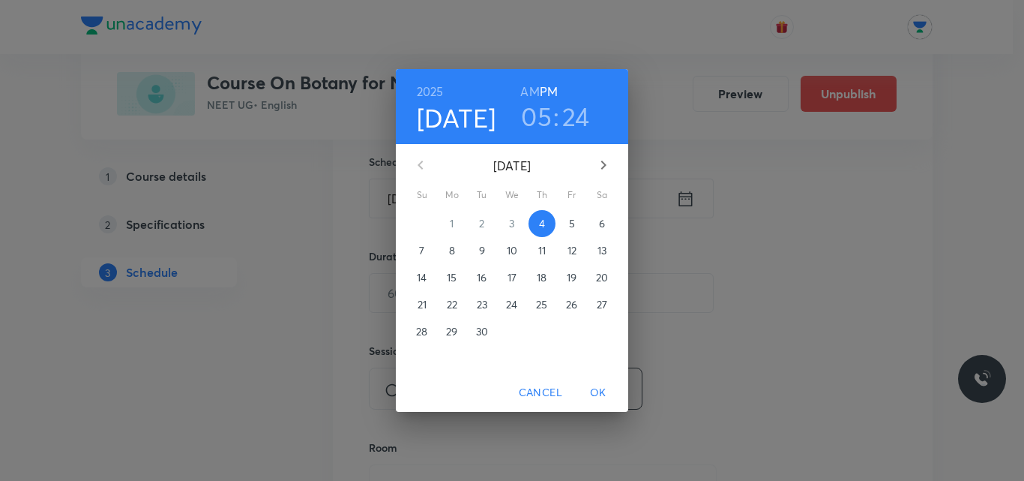
click at [571, 225] on p "5" at bounding box center [572, 223] width 6 height 15
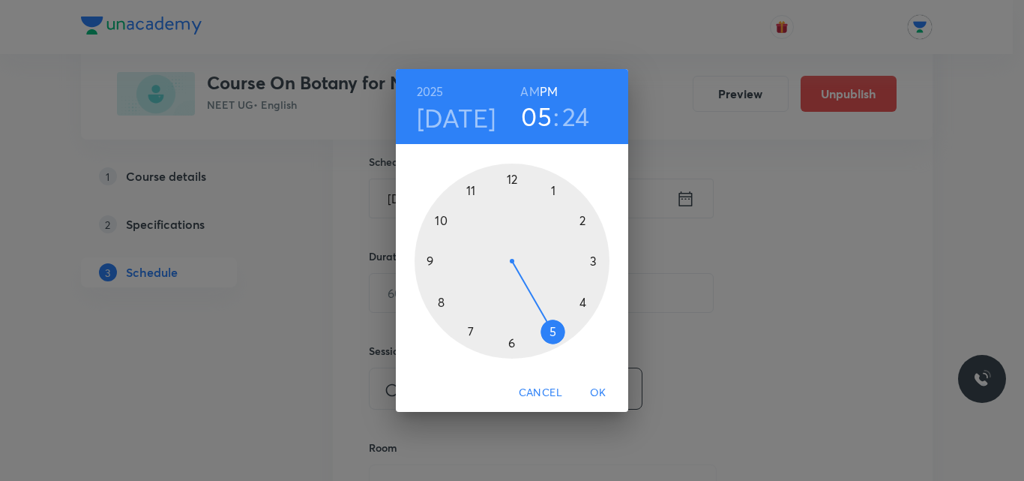
click at [472, 193] on div at bounding box center [512, 260] width 195 height 195
click at [474, 328] on div at bounding box center [512, 260] width 195 height 195
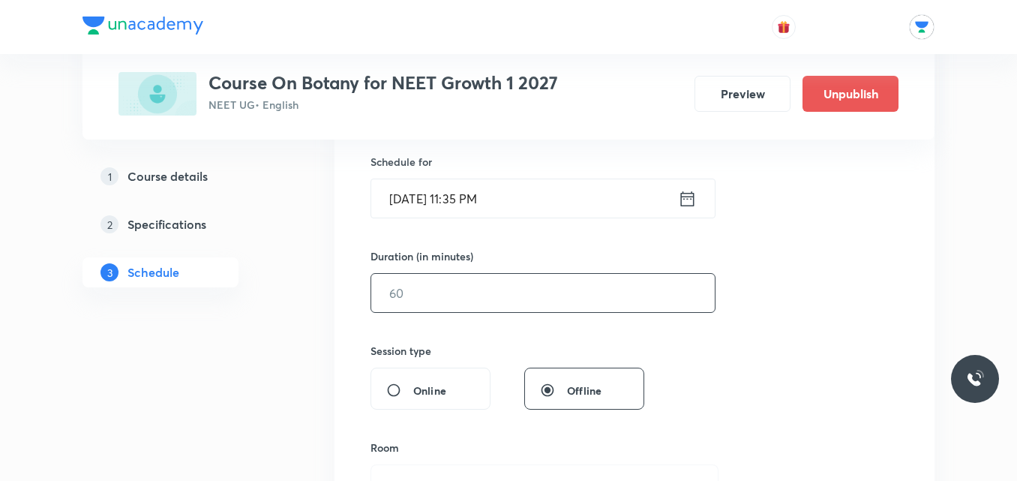
click at [433, 295] on input "text" at bounding box center [542, 293] width 343 height 38
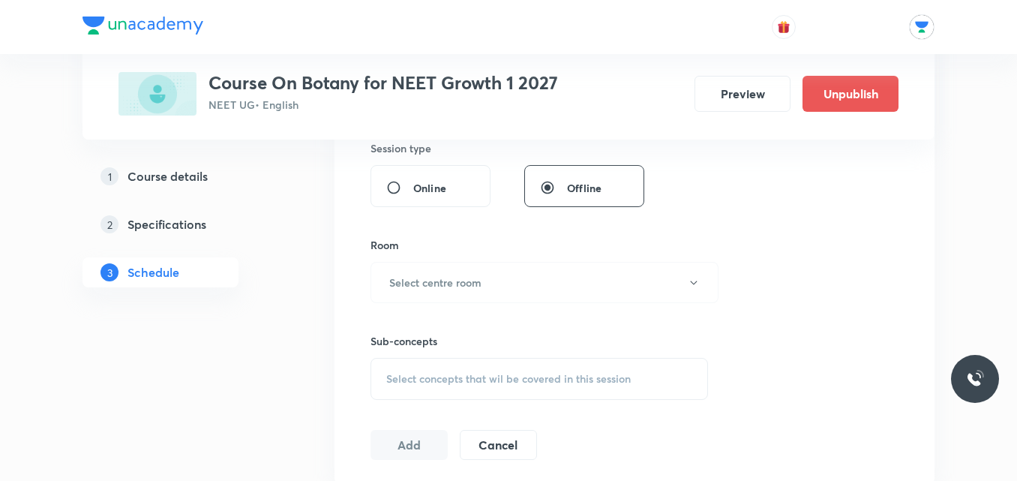
scroll to position [579, 0]
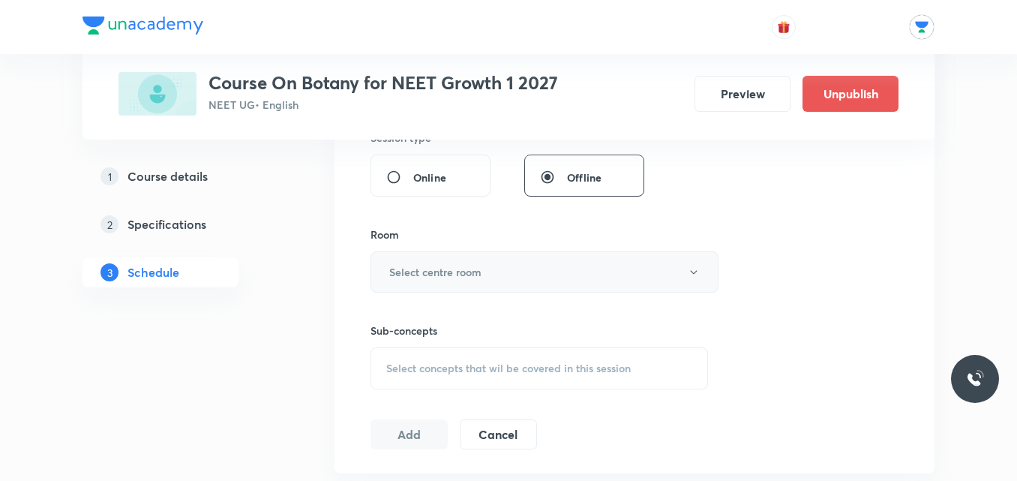
type input "65"
click at [487, 272] on button "Select centre room" at bounding box center [544, 271] width 348 height 41
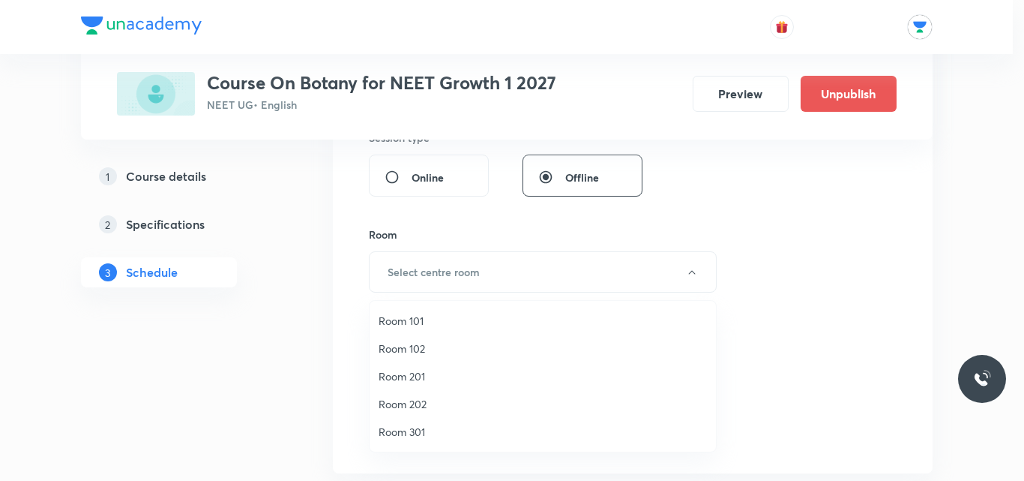
click at [409, 410] on span "Room 202" at bounding box center [543, 404] width 328 height 16
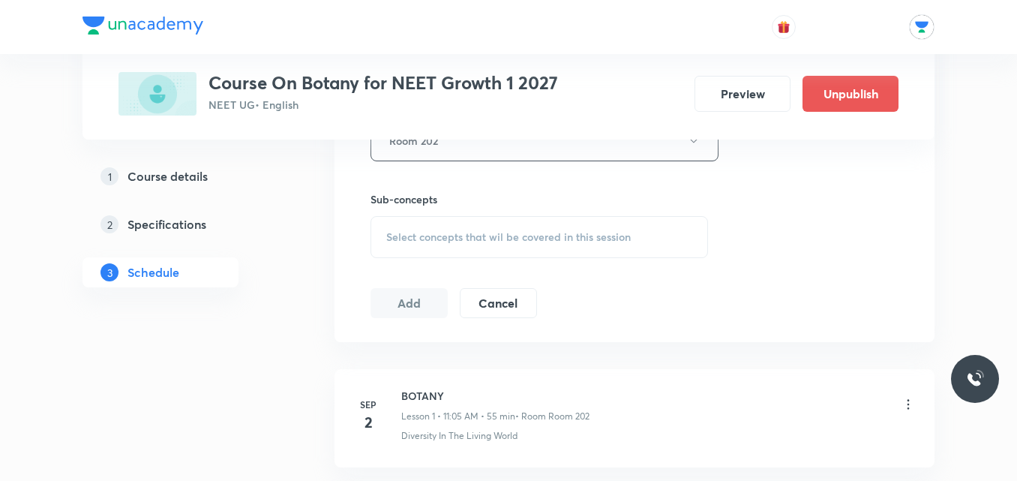
scroll to position [771, 0]
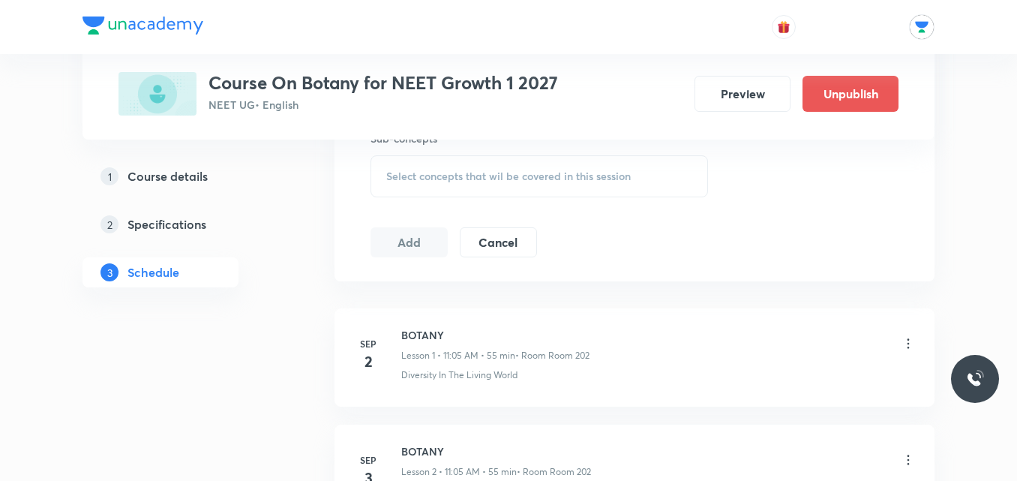
click at [598, 166] on div "Select concepts that wil be covered in this session" at bounding box center [538, 176] width 337 height 42
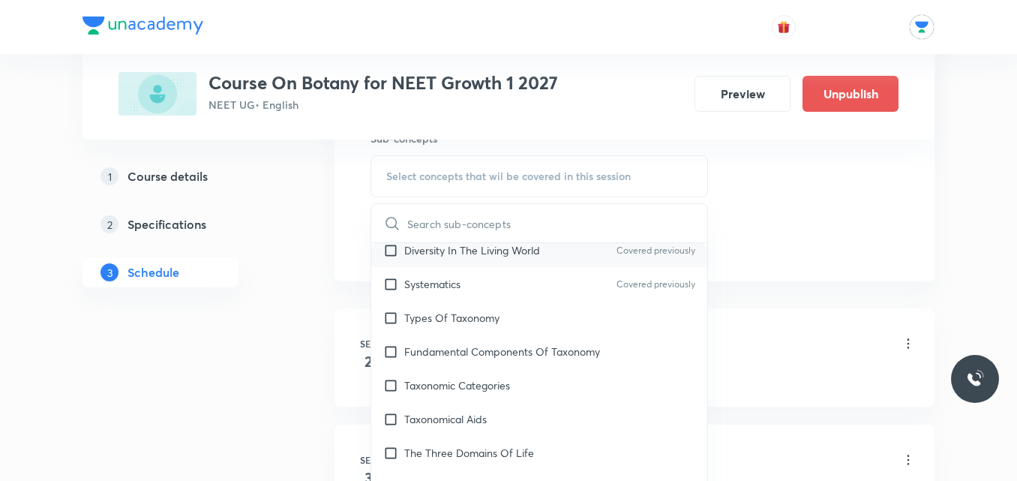
scroll to position [109, 0]
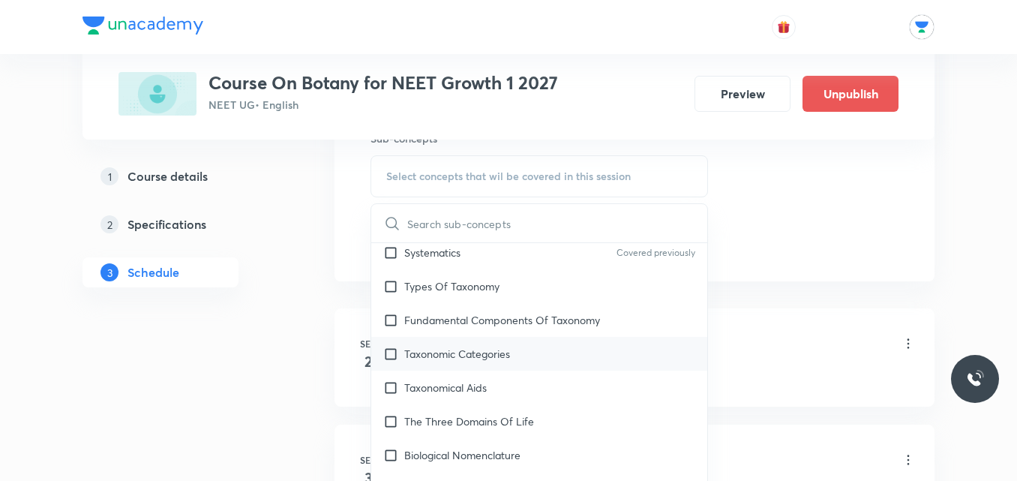
click at [488, 358] on p "Taxonomic Categories" at bounding box center [457, 354] width 106 height 16
checkbox input "true"
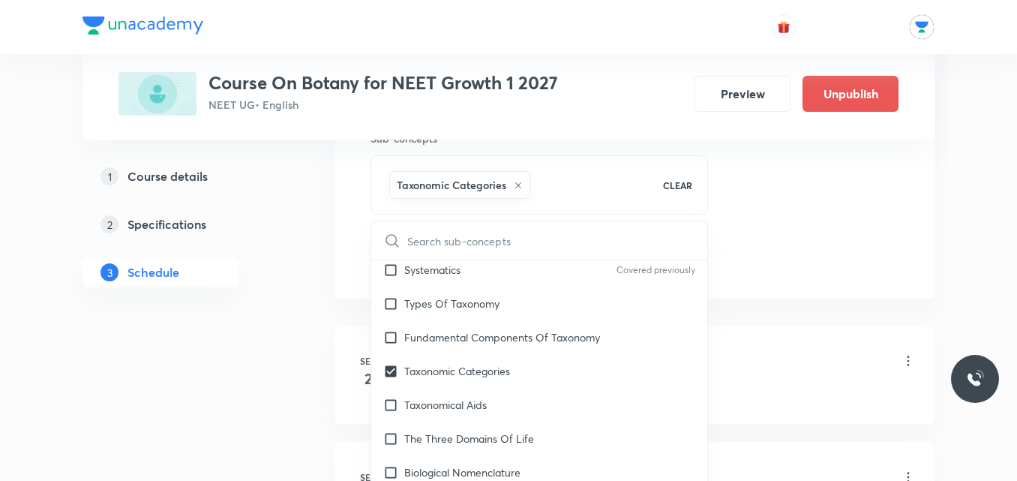
click at [213, 380] on div "1 Course details 2 Specifications 3 Schedule" at bounding box center [184, 126] width 204 height 1287
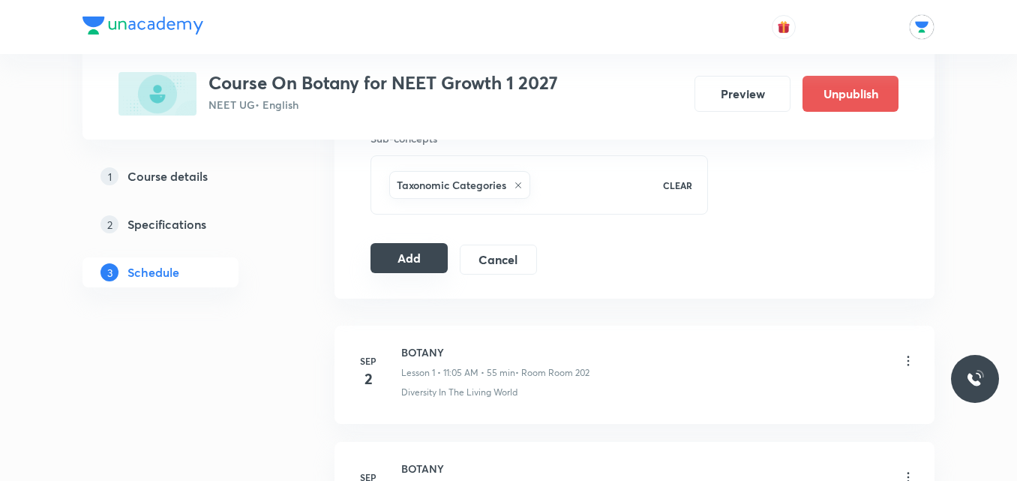
click at [415, 256] on button "Add" at bounding box center [408, 258] width 77 height 30
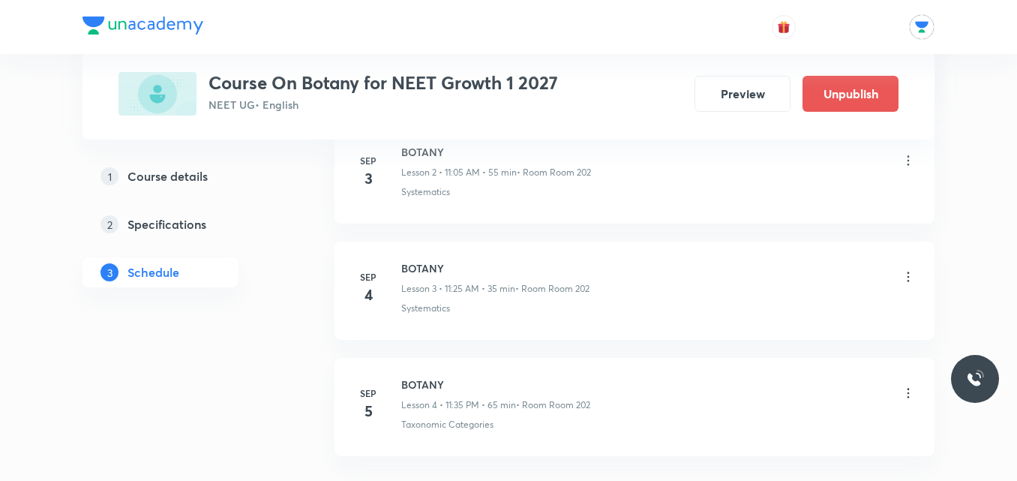
scroll to position [497, 0]
